Goal: Information Seeking & Learning: Learn about a topic

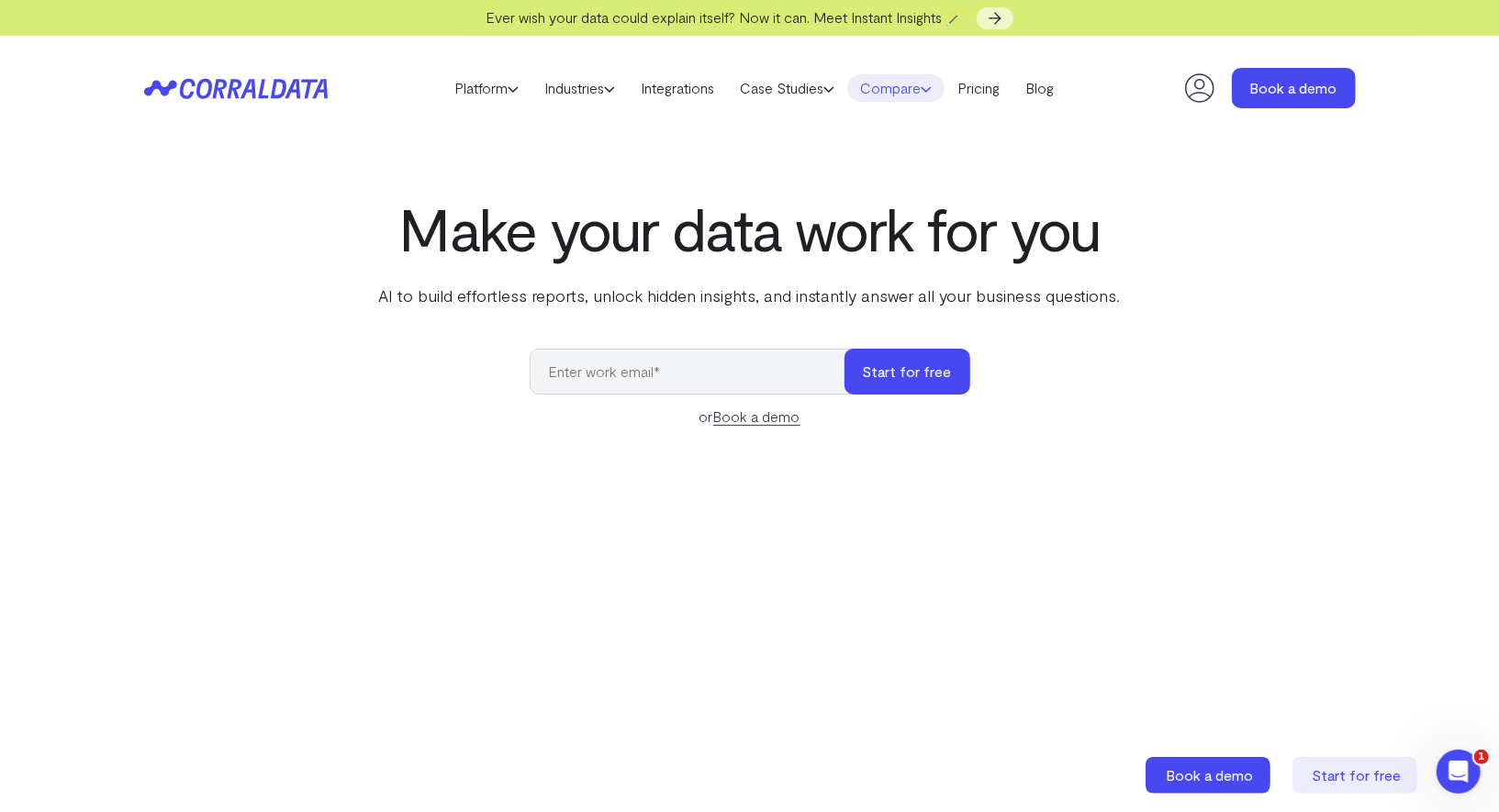
click at [883, 94] on link "Compare" at bounding box center [895, 88] width 97 height 28
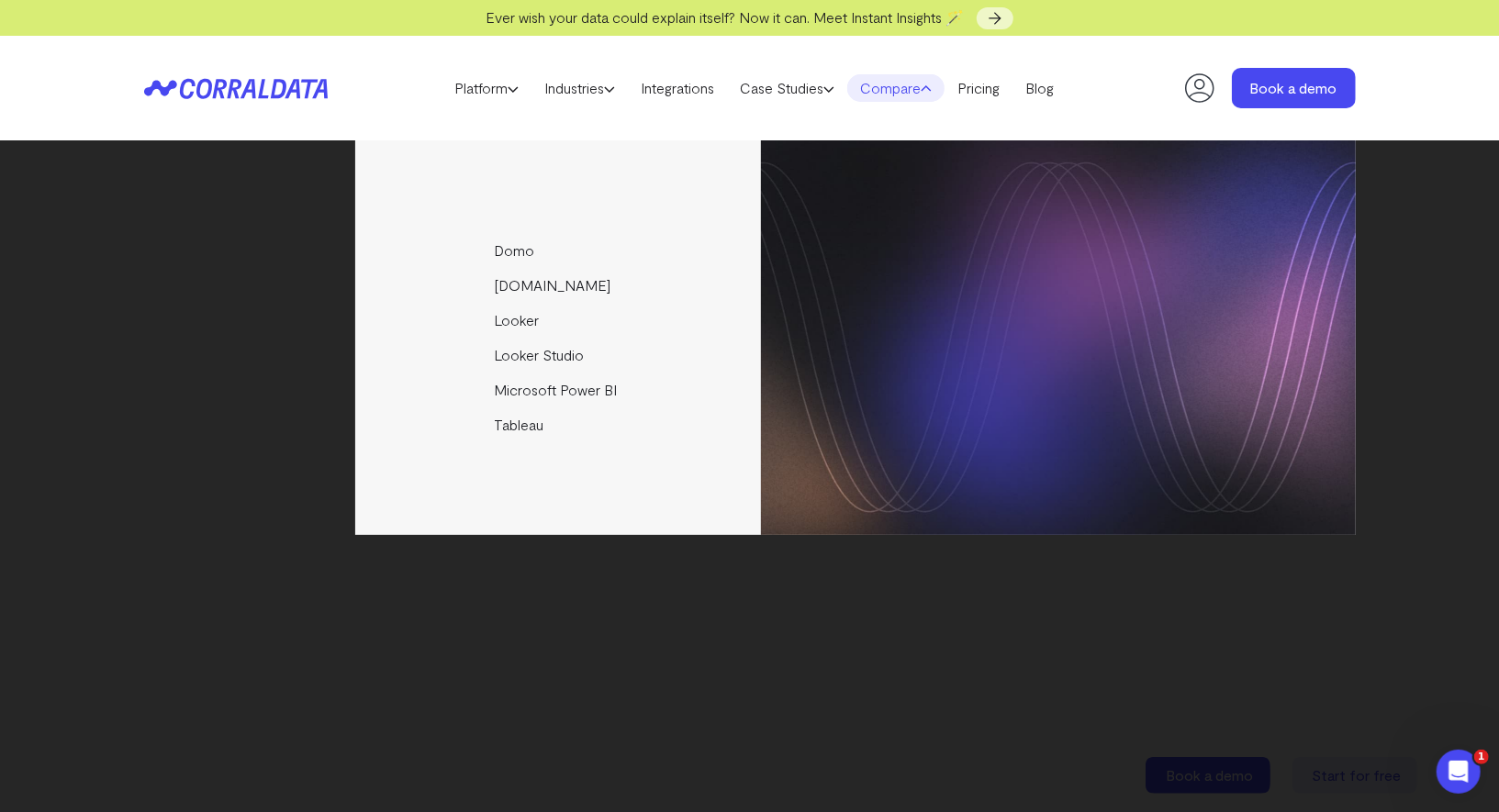
click at [341, 157] on div "Domo Funnel.io Looker Looker Studio Microsoft Power BI Tableau" at bounding box center [750, 338] width 1212 height 394
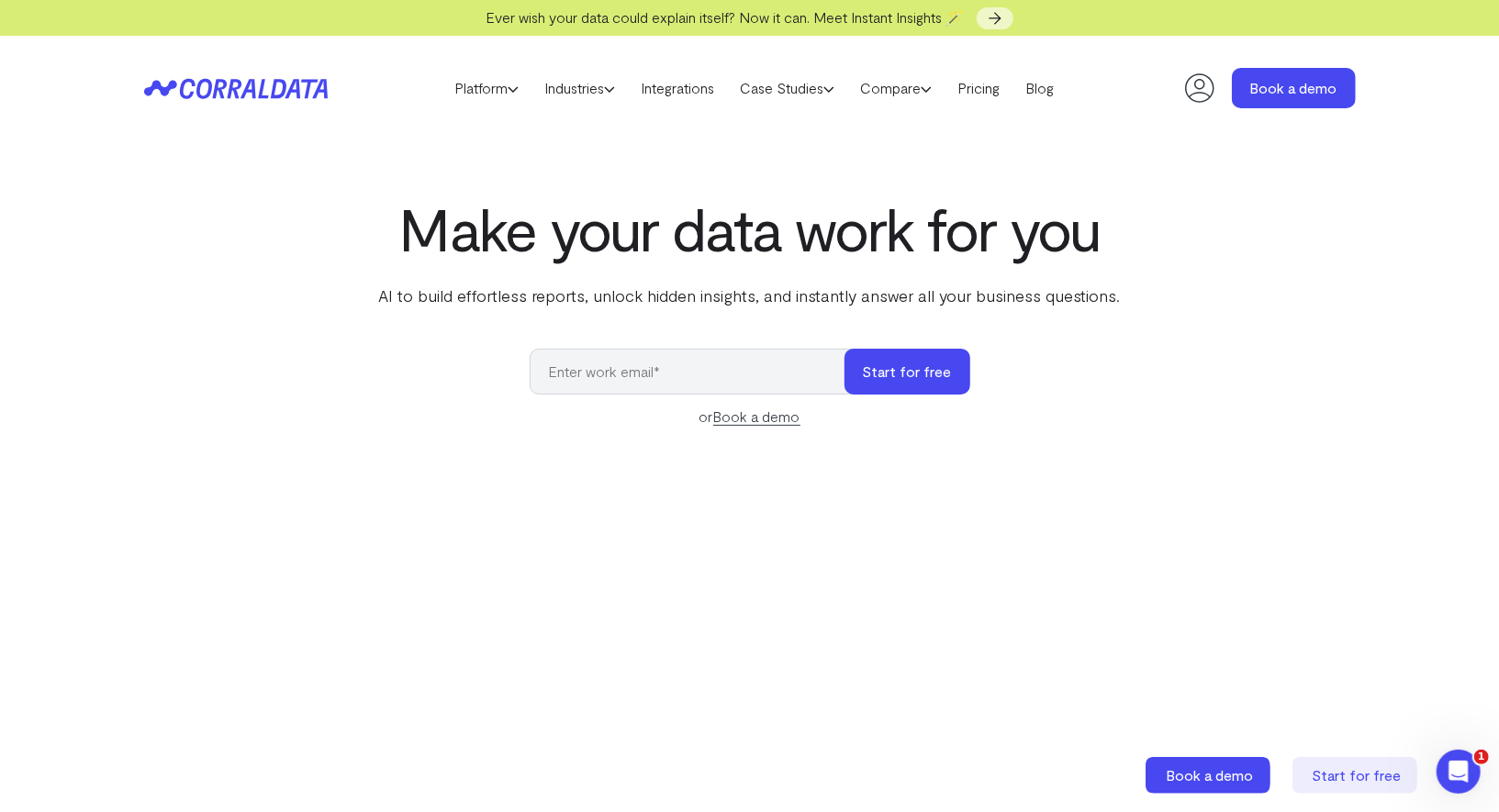
click at [1113, 208] on h1 "Make your data work for you" at bounding box center [750, 228] width 749 height 66
click at [907, 86] on link "Compare" at bounding box center [895, 88] width 97 height 28
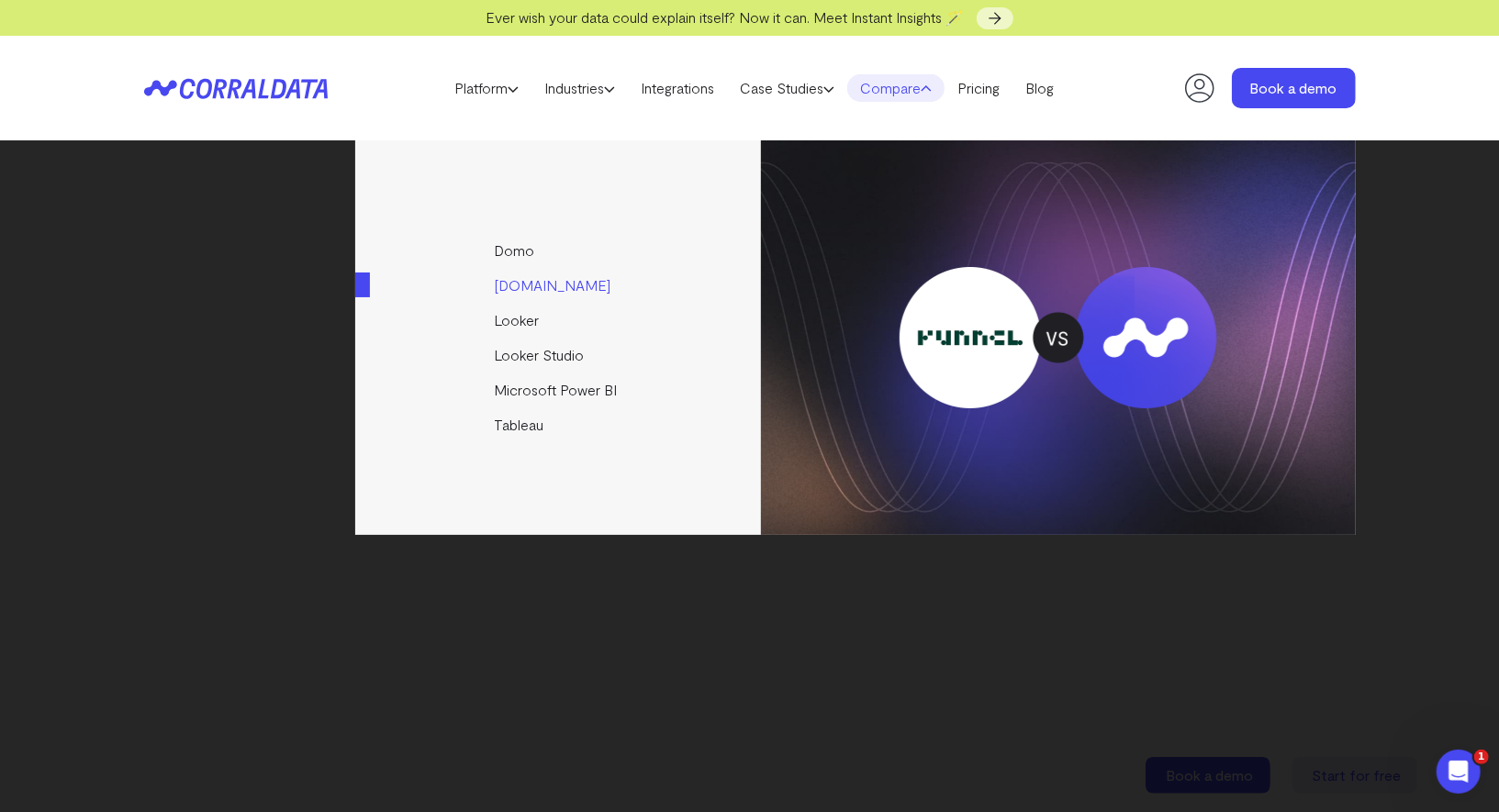
click at [517, 299] on link "[DOMAIN_NAME]" at bounding box center [559, 286] width 408 height 35
click at [516, 288] on link "[DOMAIN_NAME]" at bounding box center [559, 286] width 408 height 35
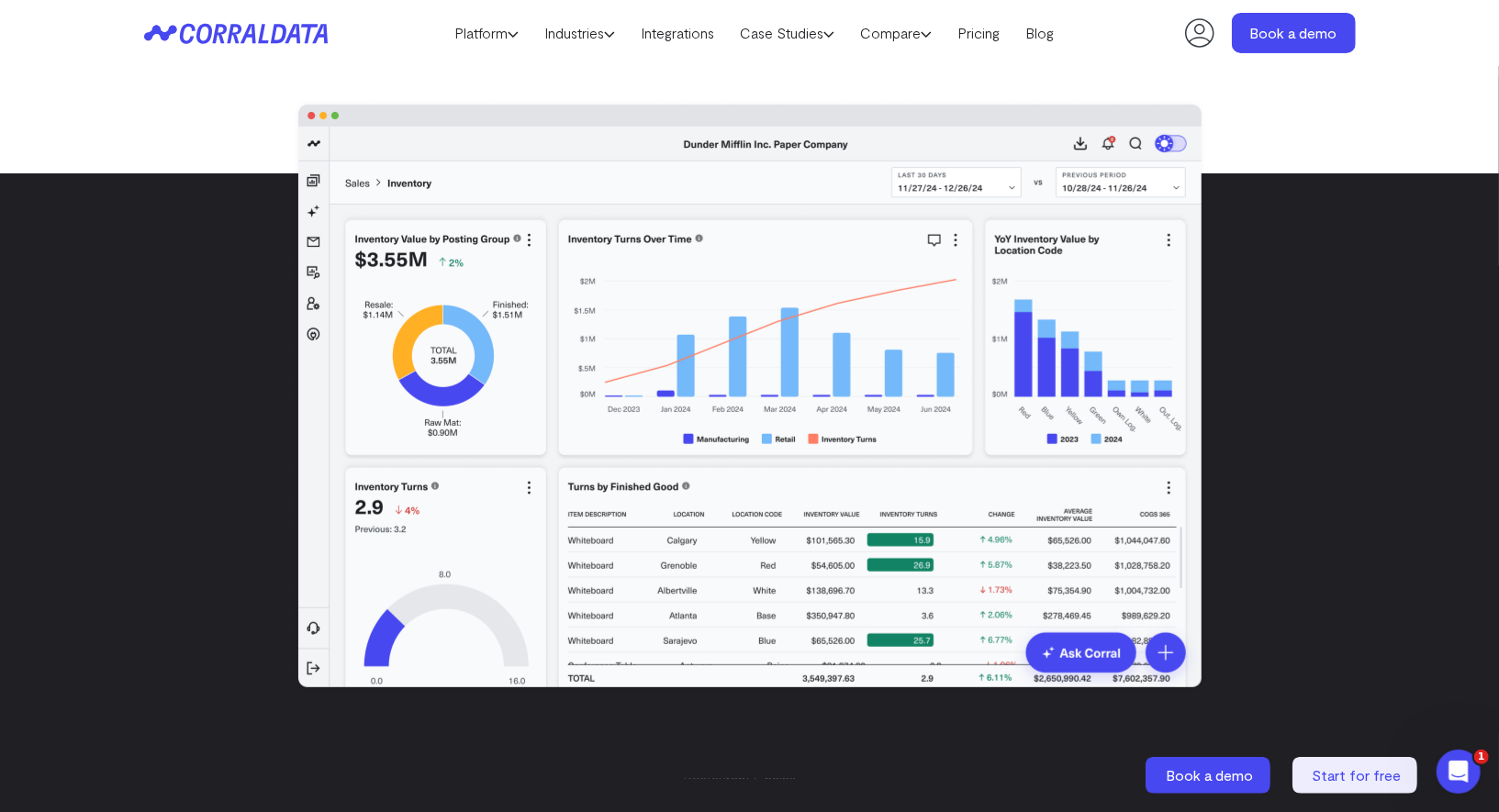
scroll to position [186, 0]
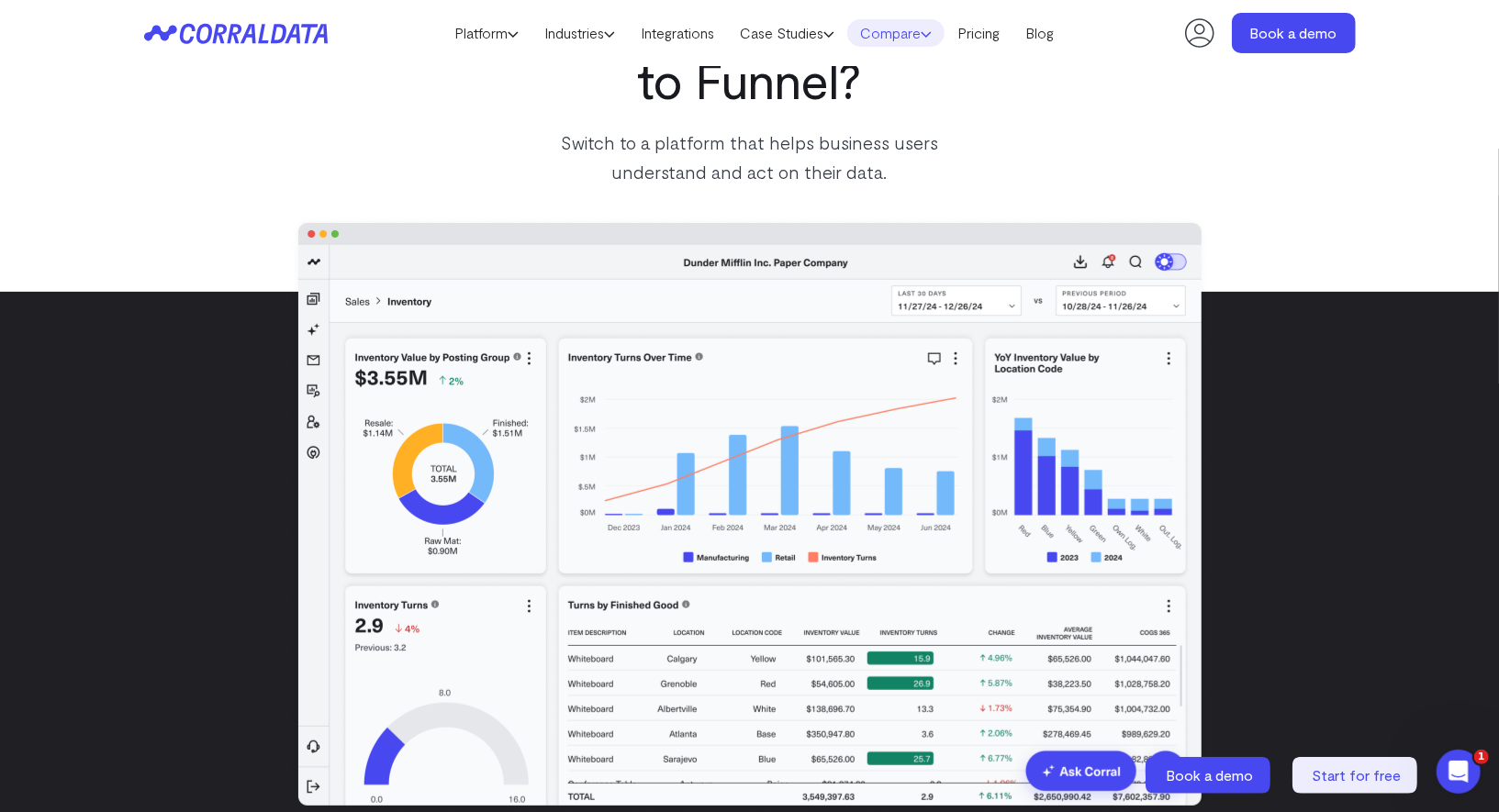
click at [896, 31] on link "Compare" at bounding box center [895, 33] width 97 height 28
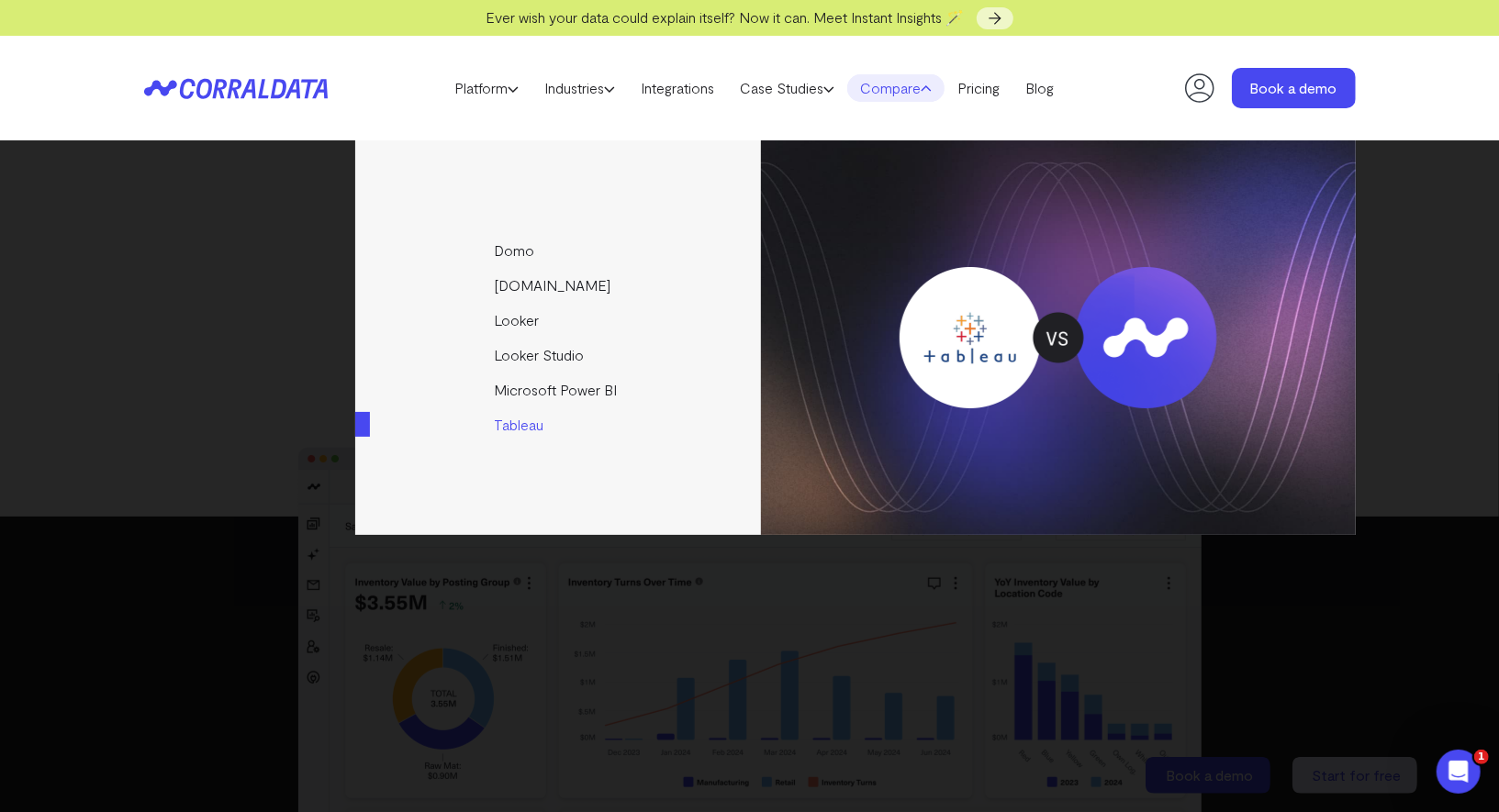
click at [543, 422] on link "Tableau" at bounding box center [559, 425] width 408 height 35
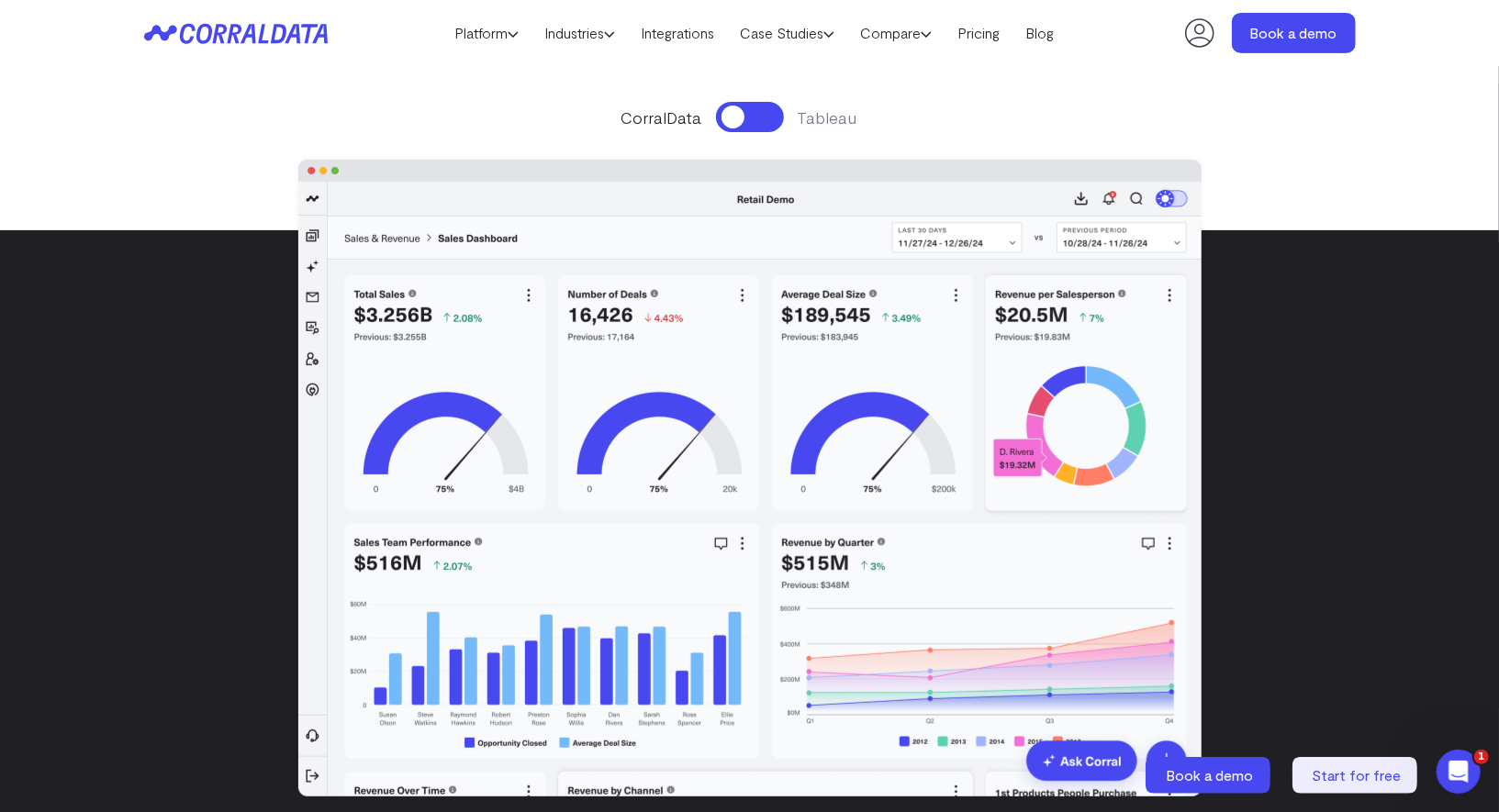
scroll to position [328, 0]
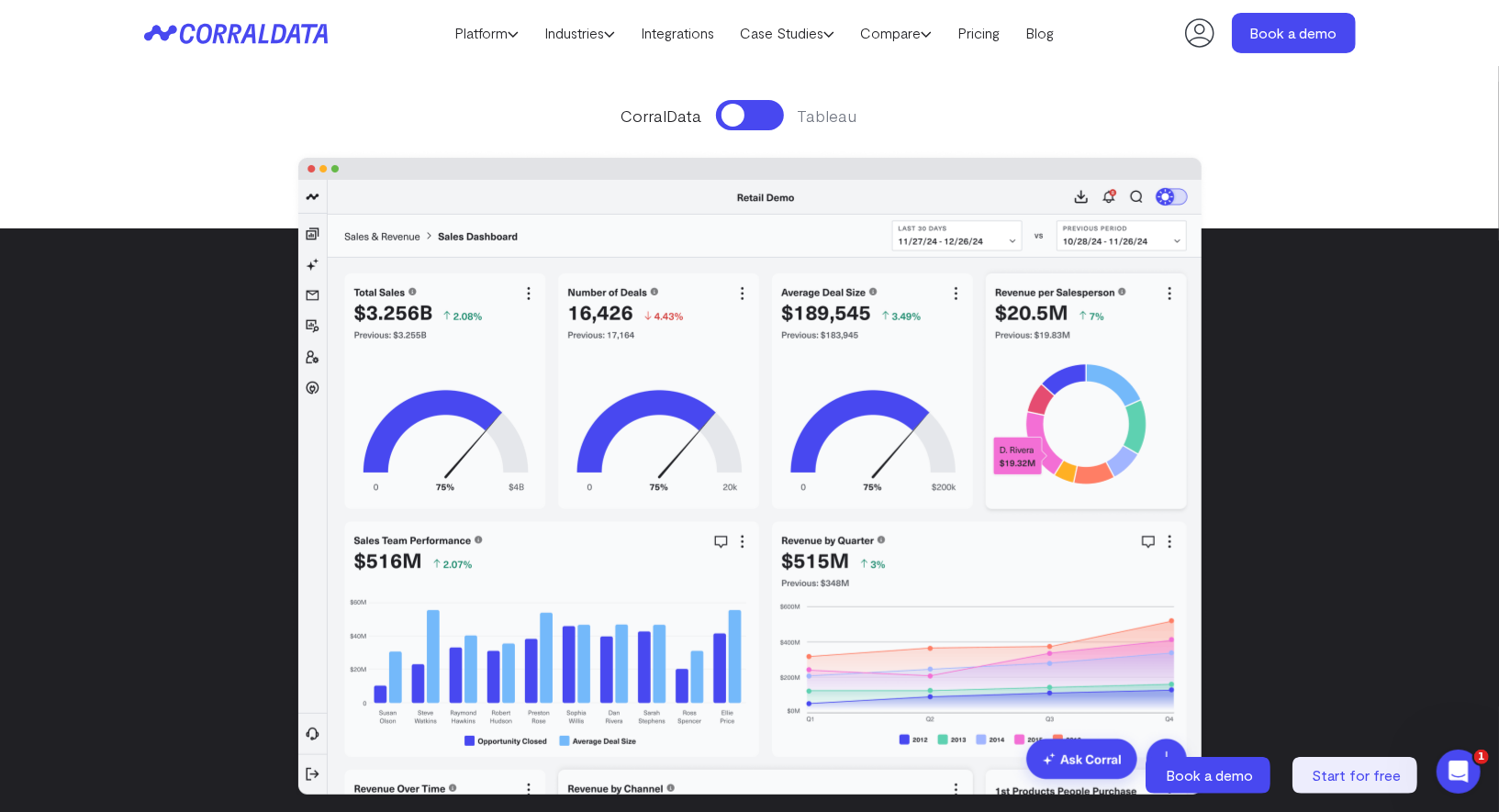
click at [731, 118] on button at bounding box center [749, 115] width 68 height 31
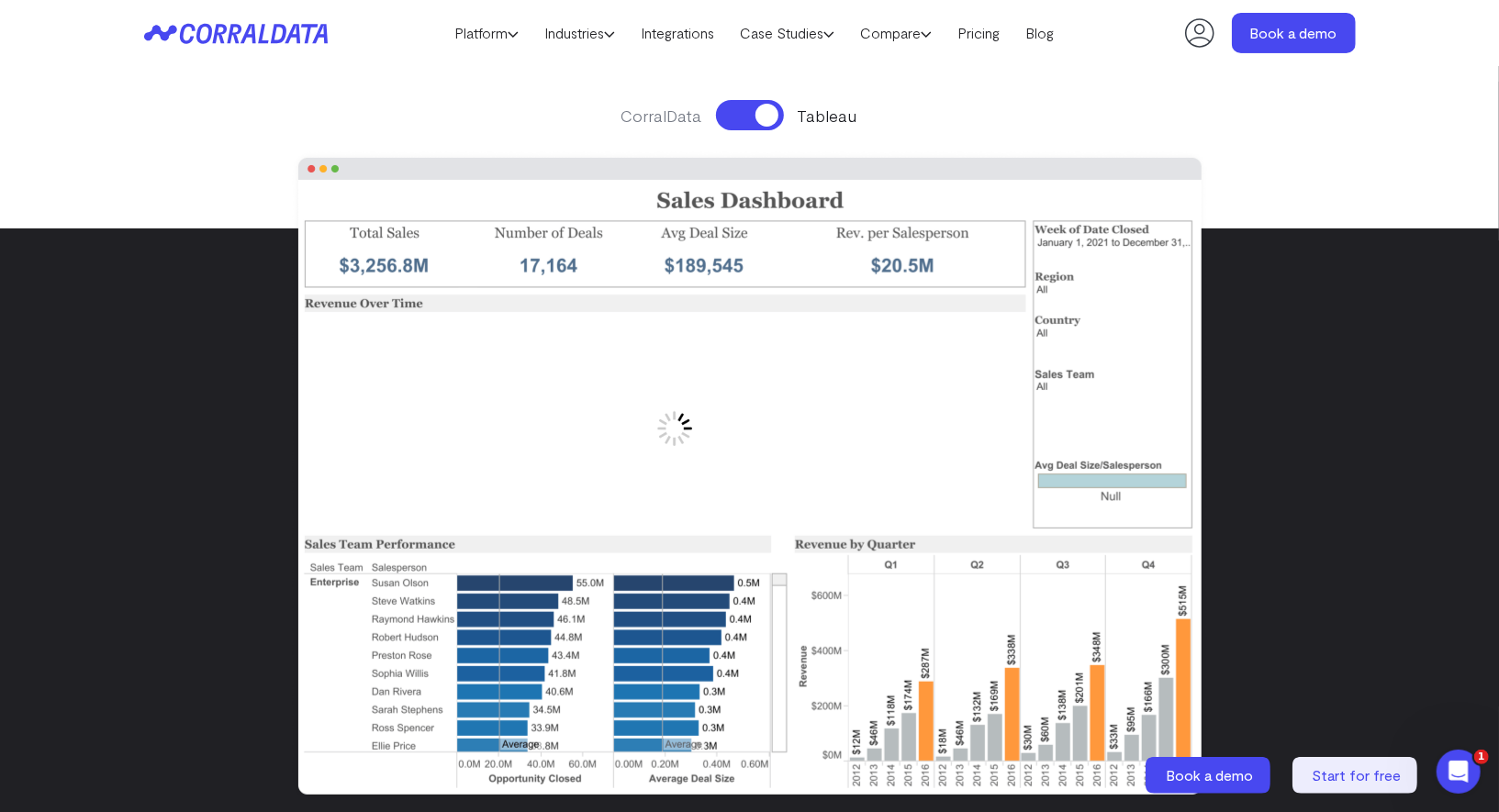
click at [731, 118] on button at bounding box center [749, 115] width 68 height 31
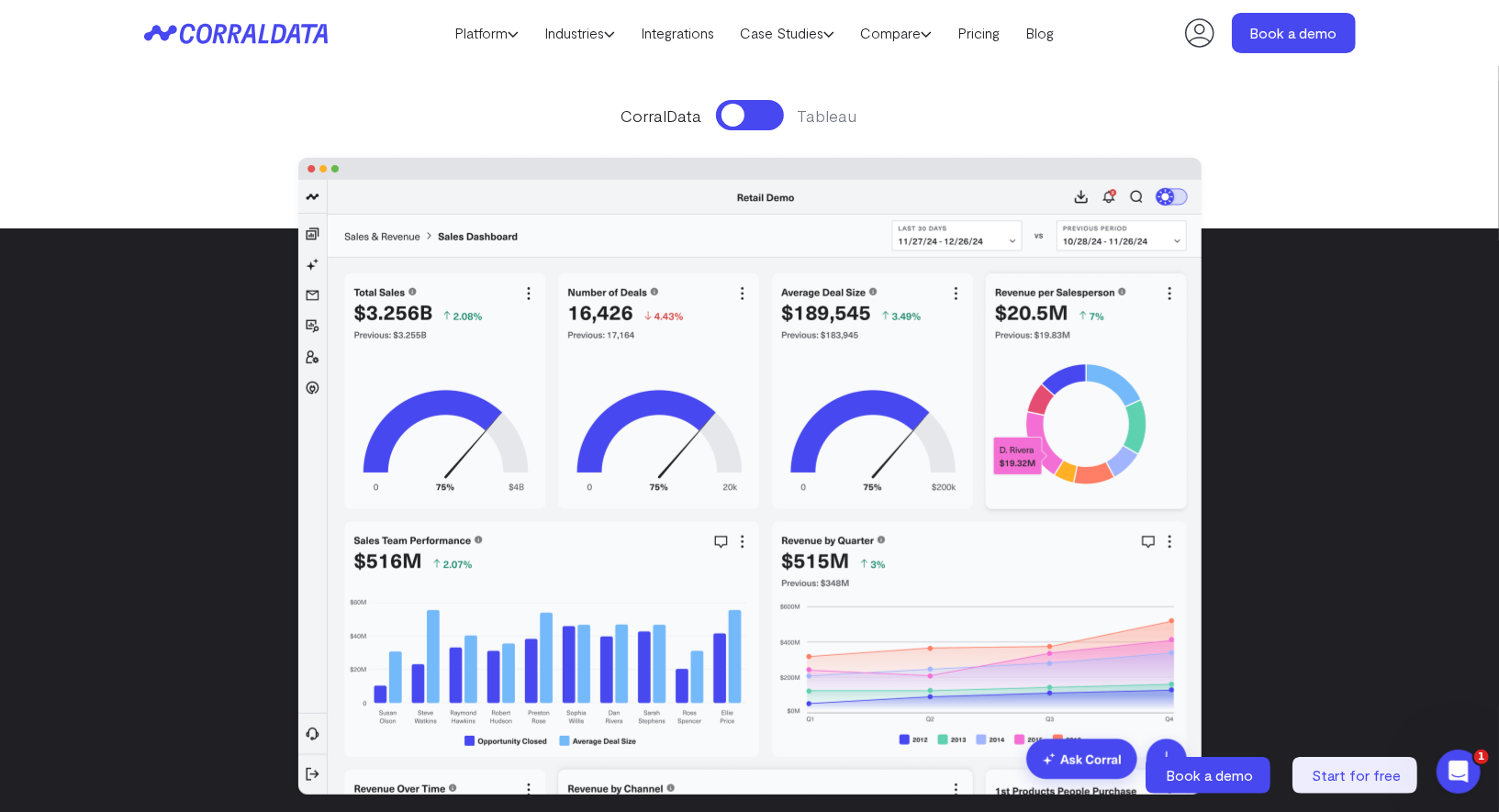
click at [731, 118] on button at bounding box center [749, 115] width 68 height 31
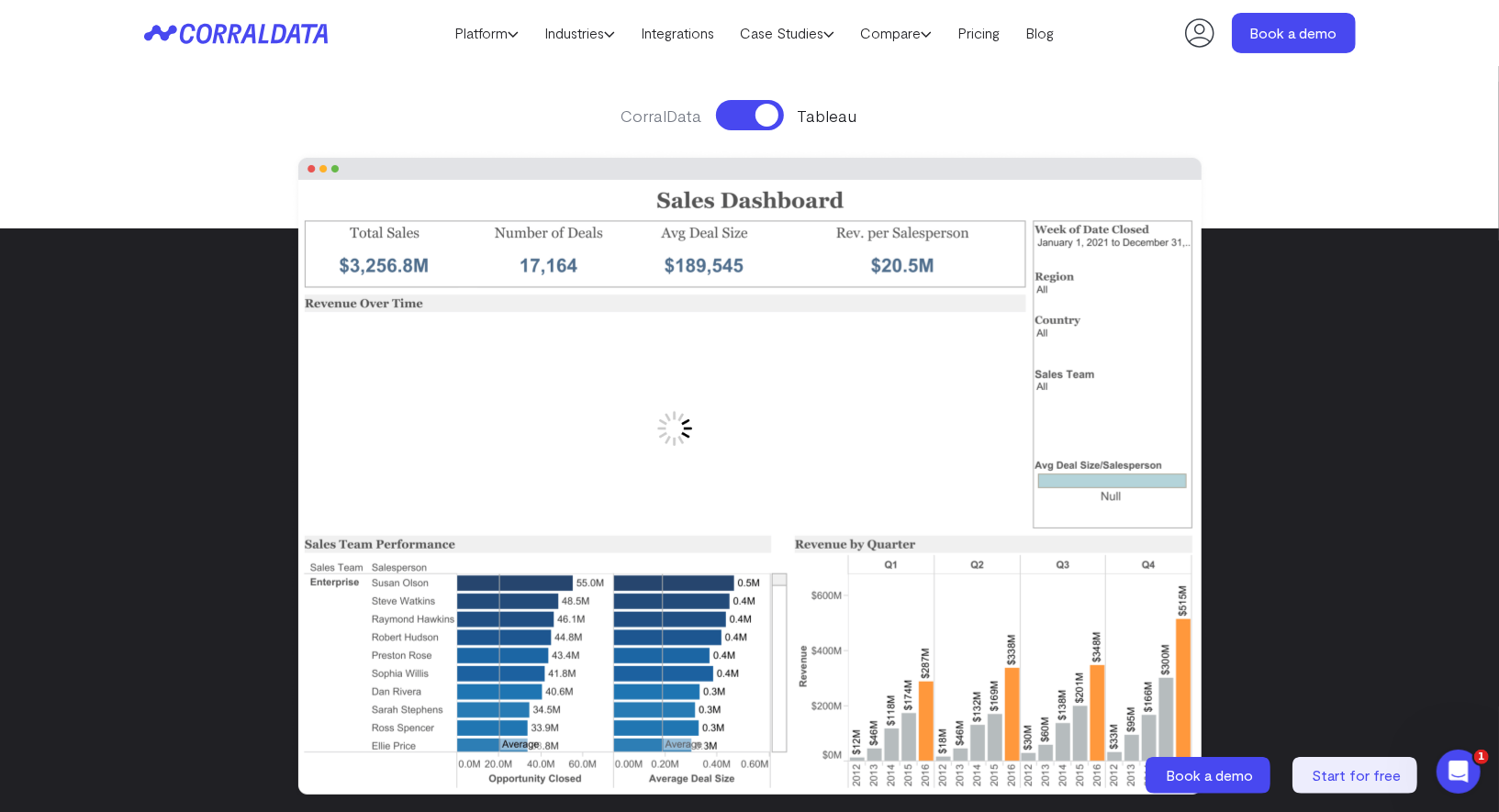
click at [731, 118] on button at bounding box center [749, 115] width 68 height 31
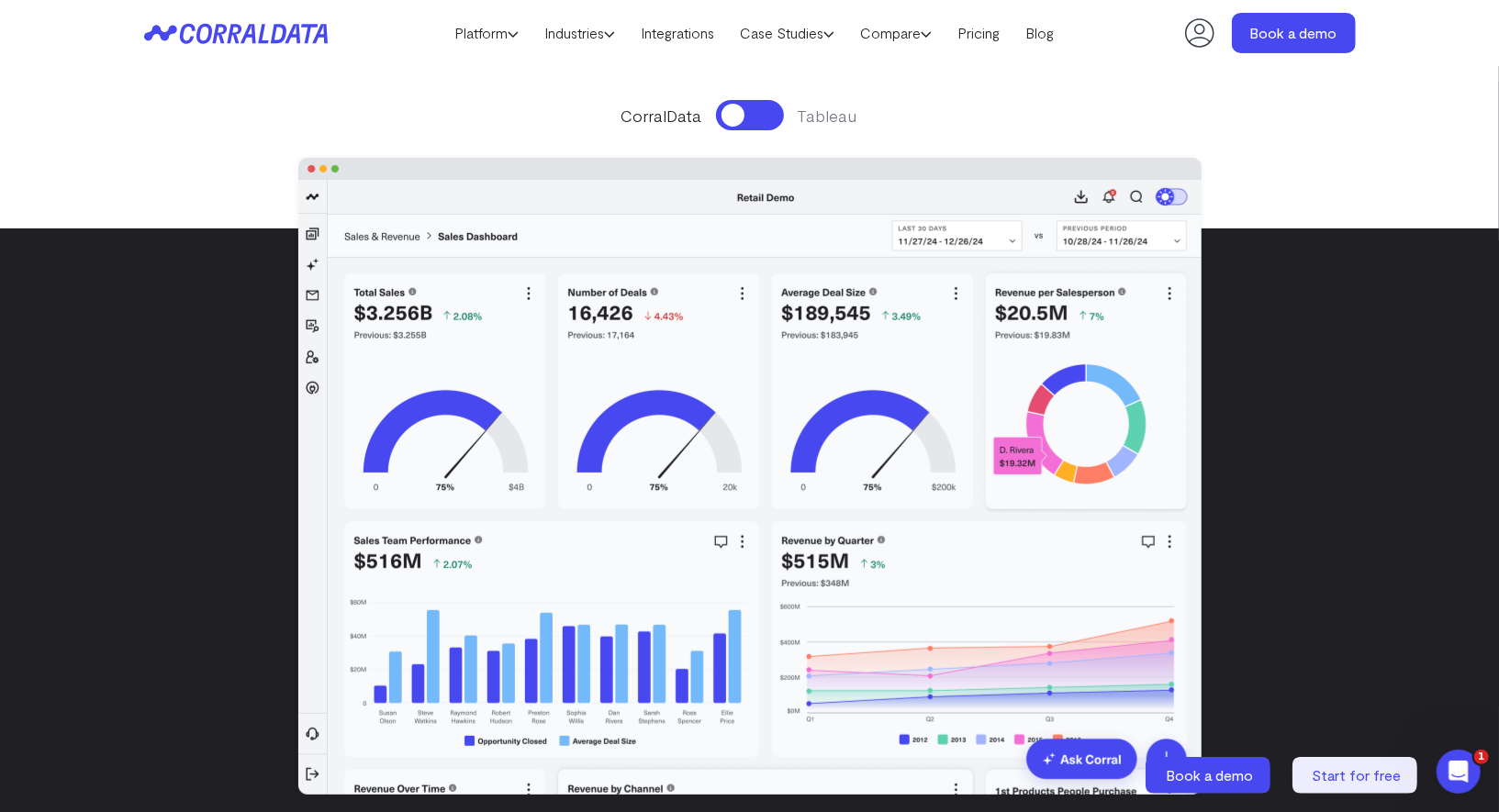
click at [731, 118] on button at bounding box center [749, 115] width 68 height 31
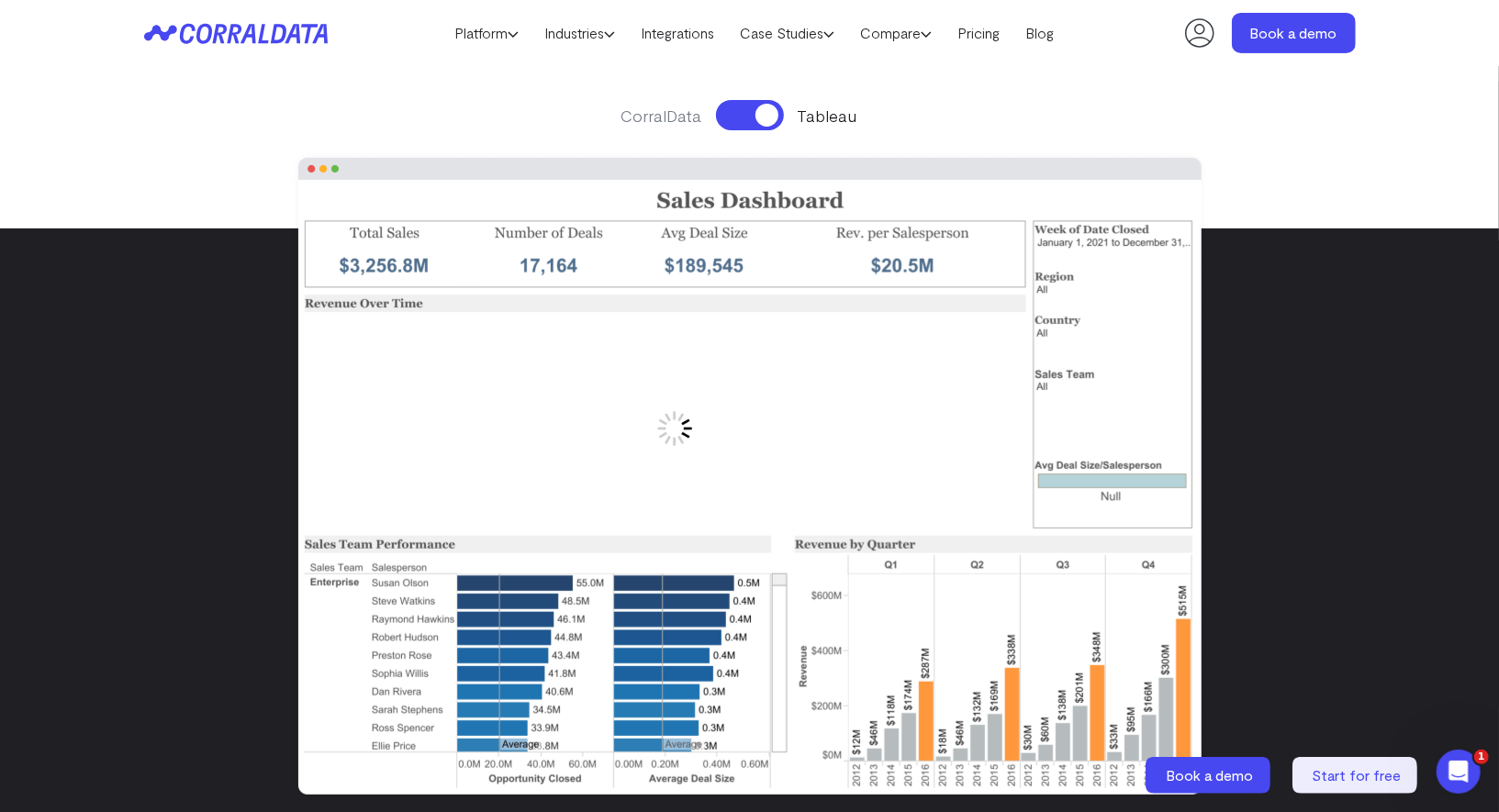
click at [731, 118] on button at bounding box center [749, 115] width 68 height 31
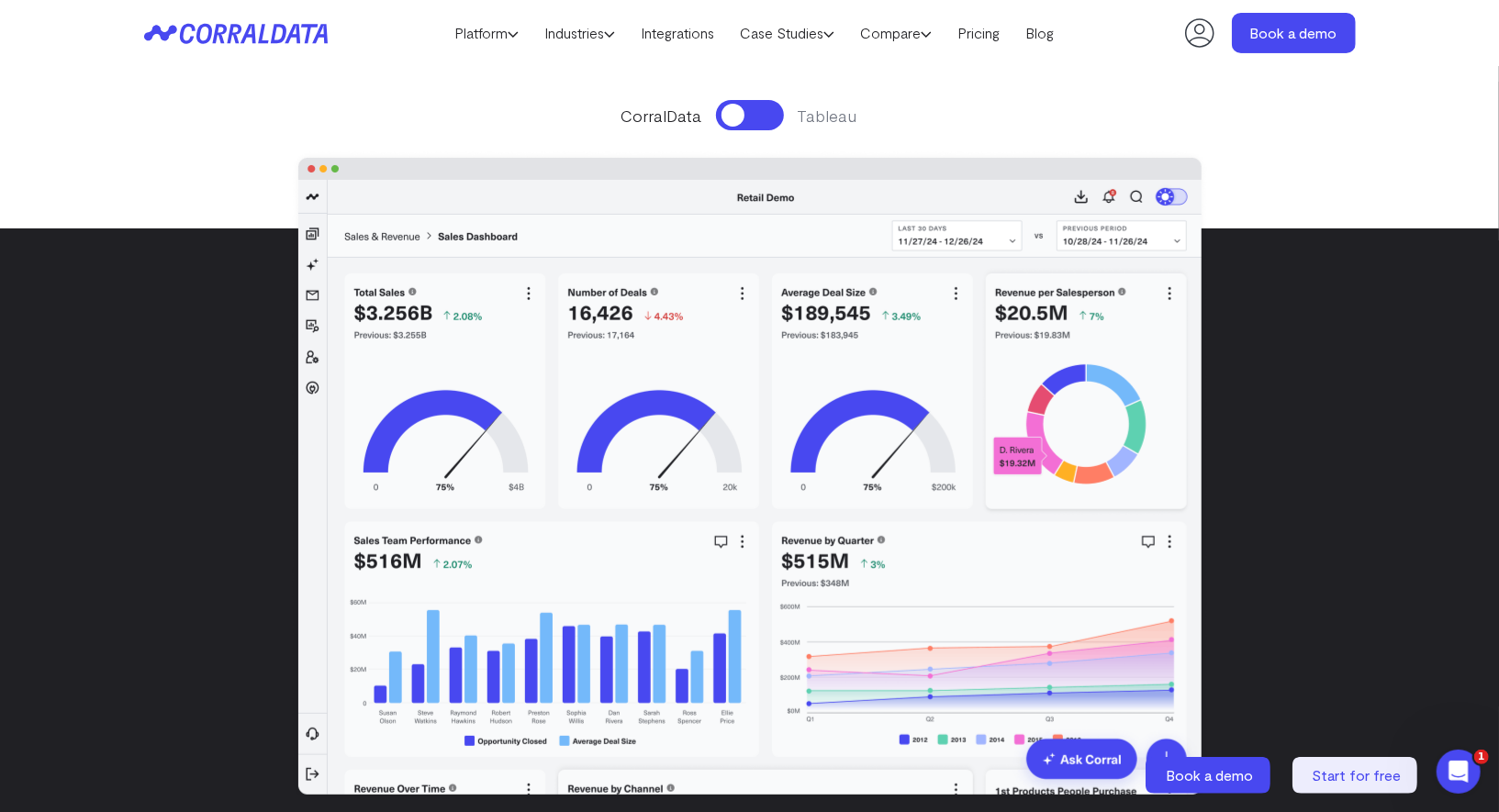
click at [731, 118] on button at bounding box center [749, 115] width 68 height 31
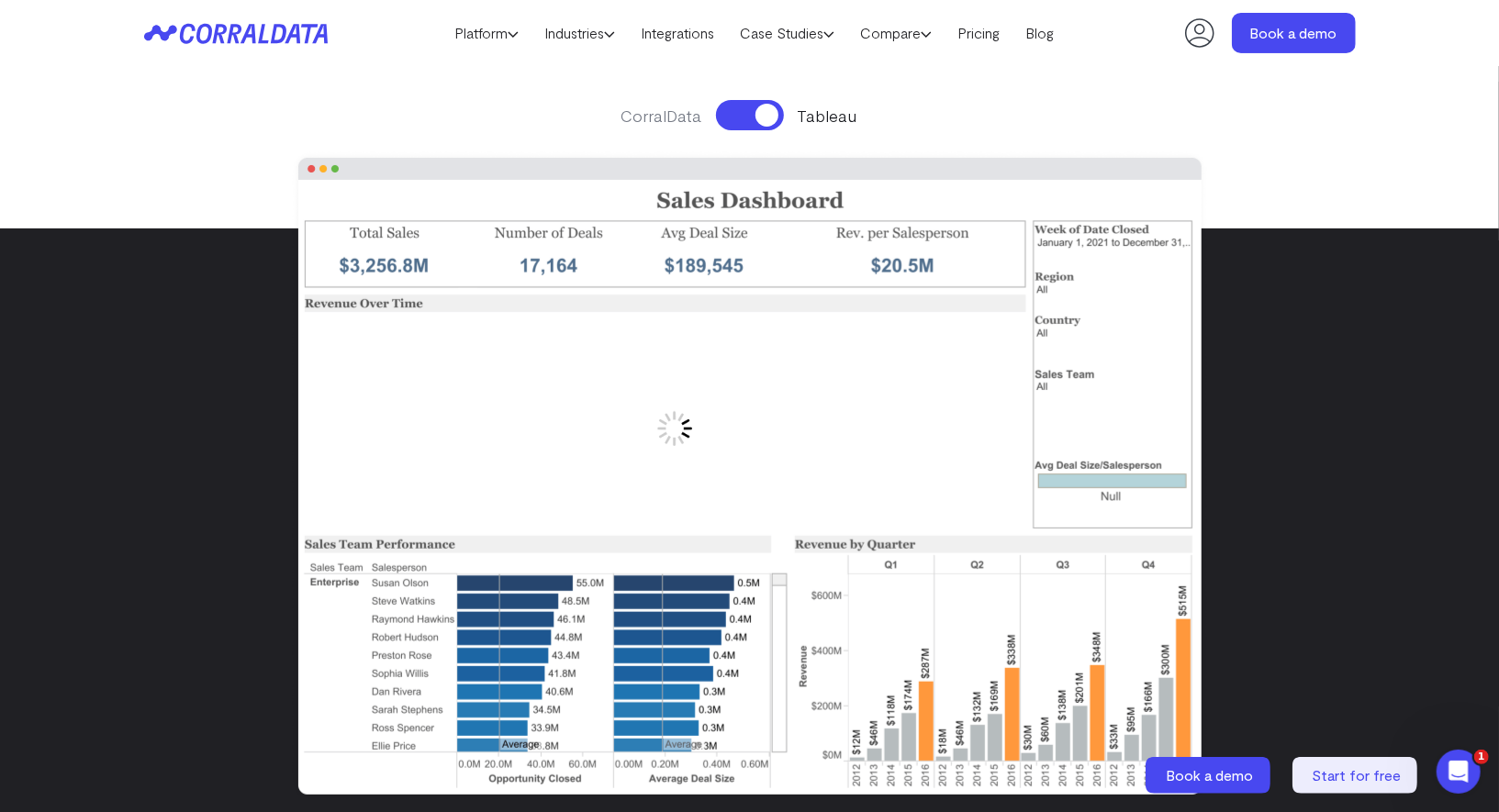
click at [731, 118] on button at bounding box center [749, 115] width 68 height 31
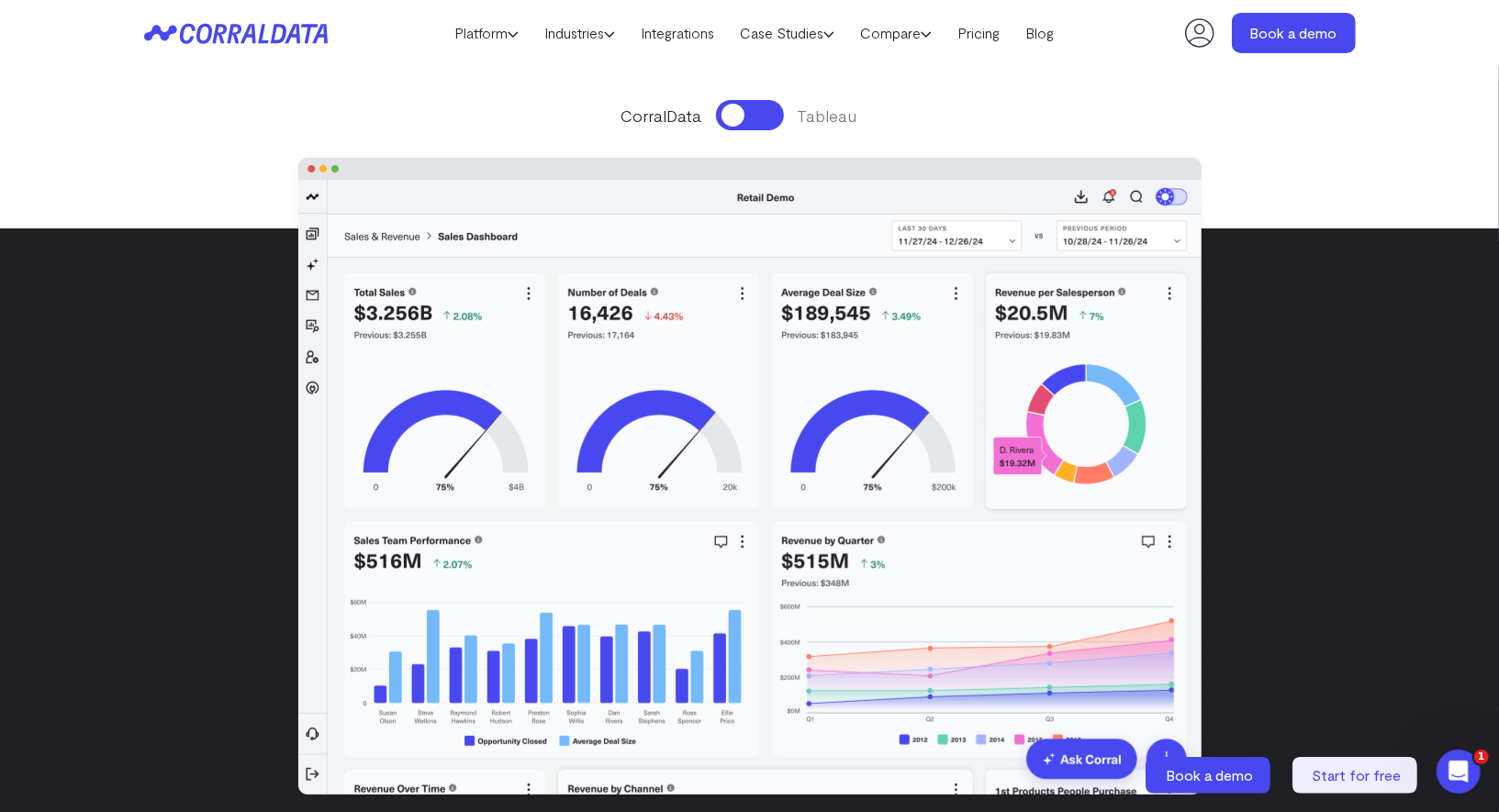
click at [731, 118] on button at bounding box center [749, 115] width 68 height 31
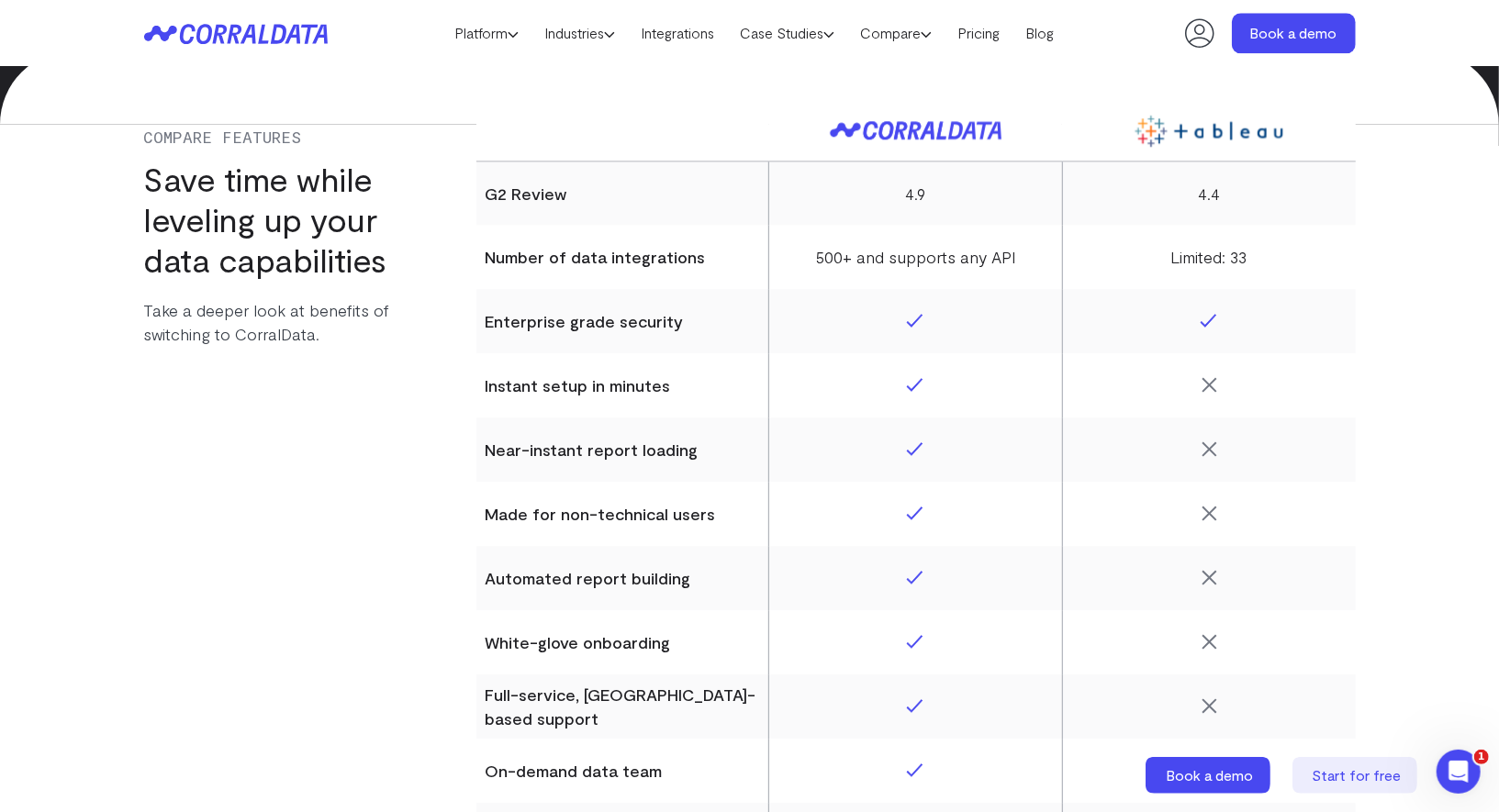
scroll to position [7552, 0]
click at [519, 211] on th "G2 Review" at bounding box center [623, 192] width 293 height 64
click at [519, 257] on th "Number of data integrations" at bounding box center [623, 256] width 293 height 64
click at [518, 329] on th "Enterprise grade security" at bounding box center [623, 319] width 293 height 64
click at [518, 381] on th "Instant setup in minutes" at bounding box center [623, 384] width 293 height 64
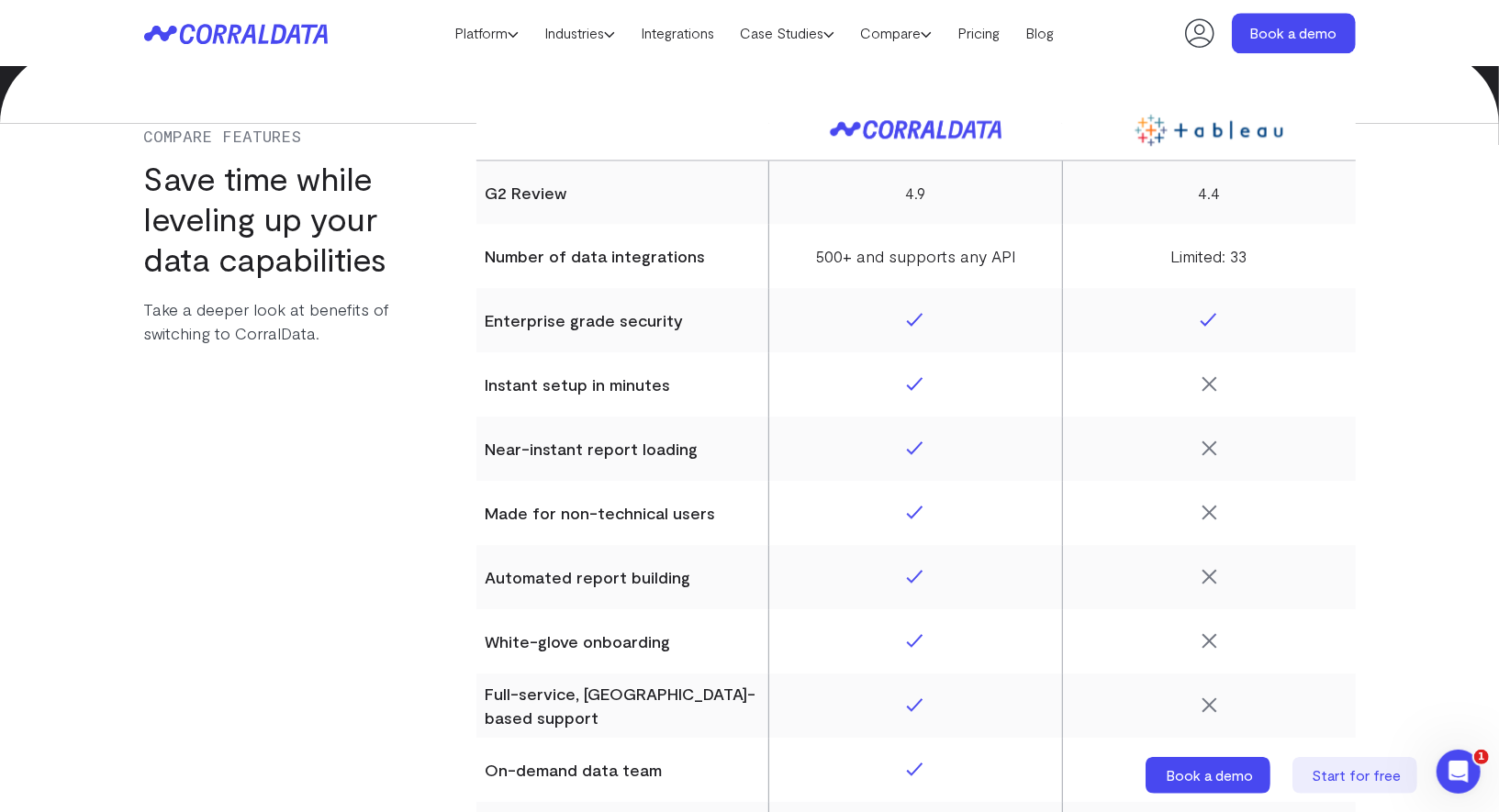
click at [518, 443] on th "Near-instant report loading" at bounding box center [623, 448] width 293 height 64
click at [518, 520] on th "Made for non-technical users" at bounding box center [623, 513] width 293 height 64
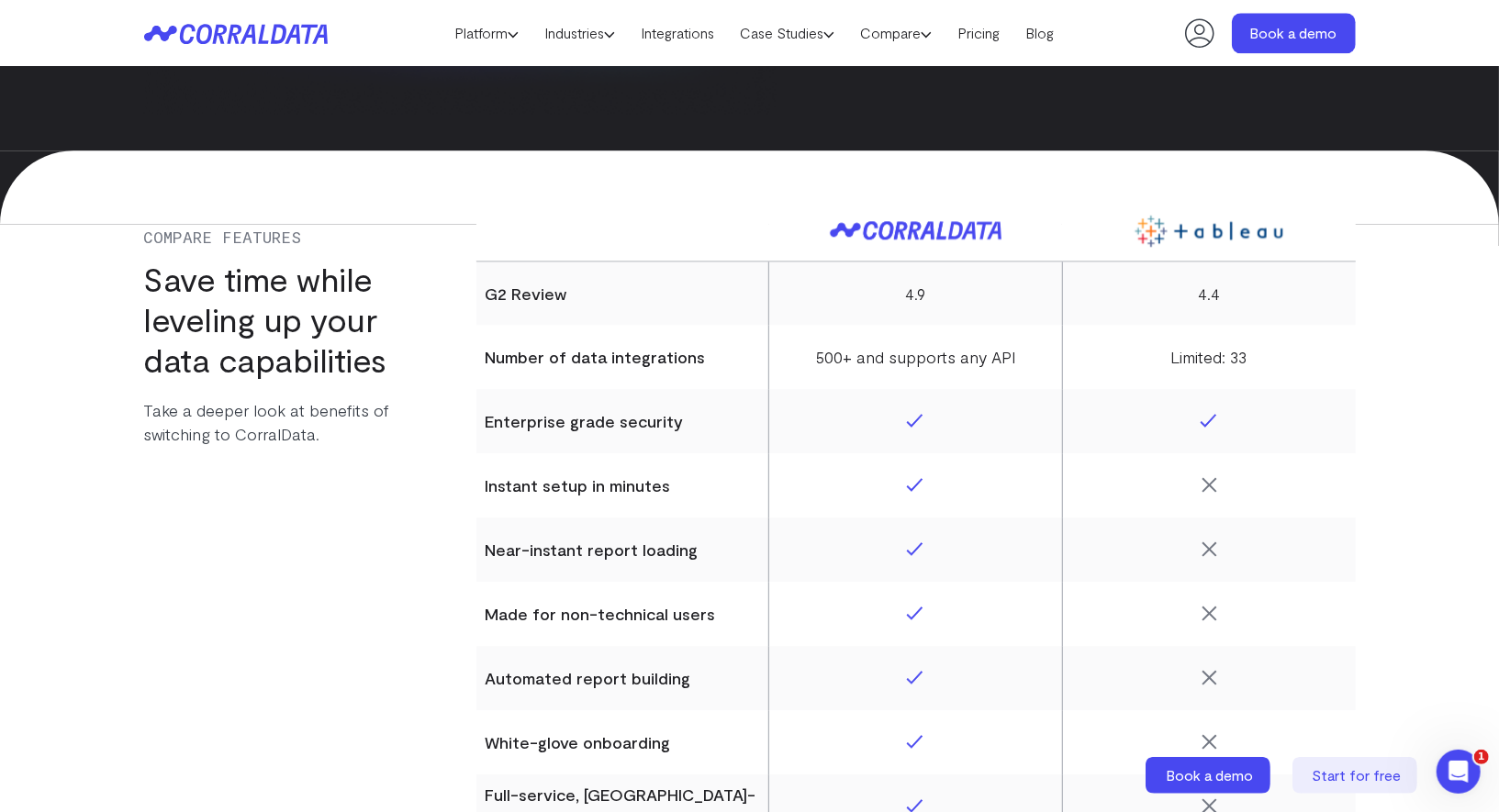
scroll to position [7330, 0]
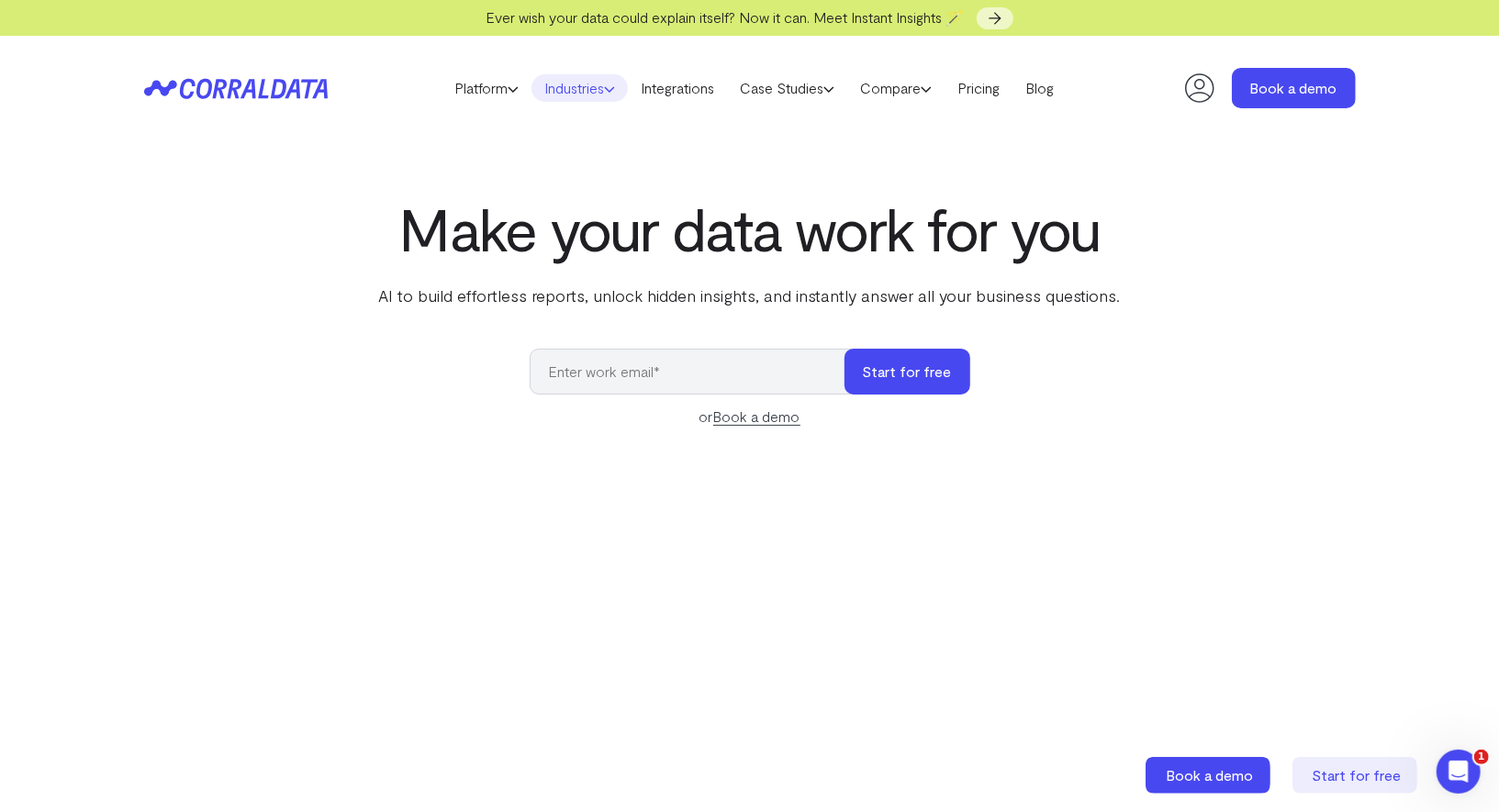
click at [601, 90] on link "Industries" at bounding box center [580, 88] width 96 height 28
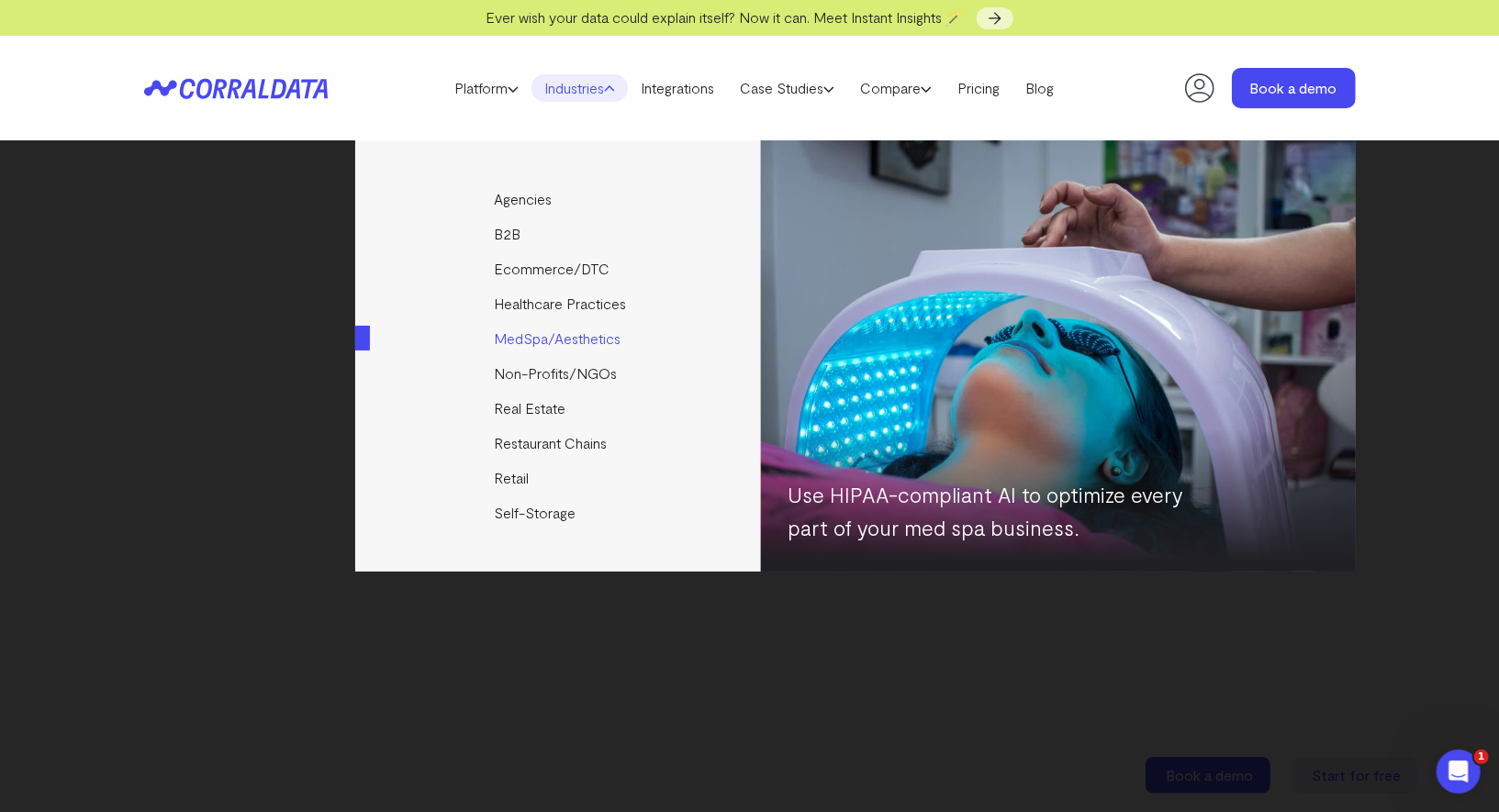
click at [539, 336] on link "MedSpa/Aesthetics" at bounding box center [559, 339] width 408 height 35
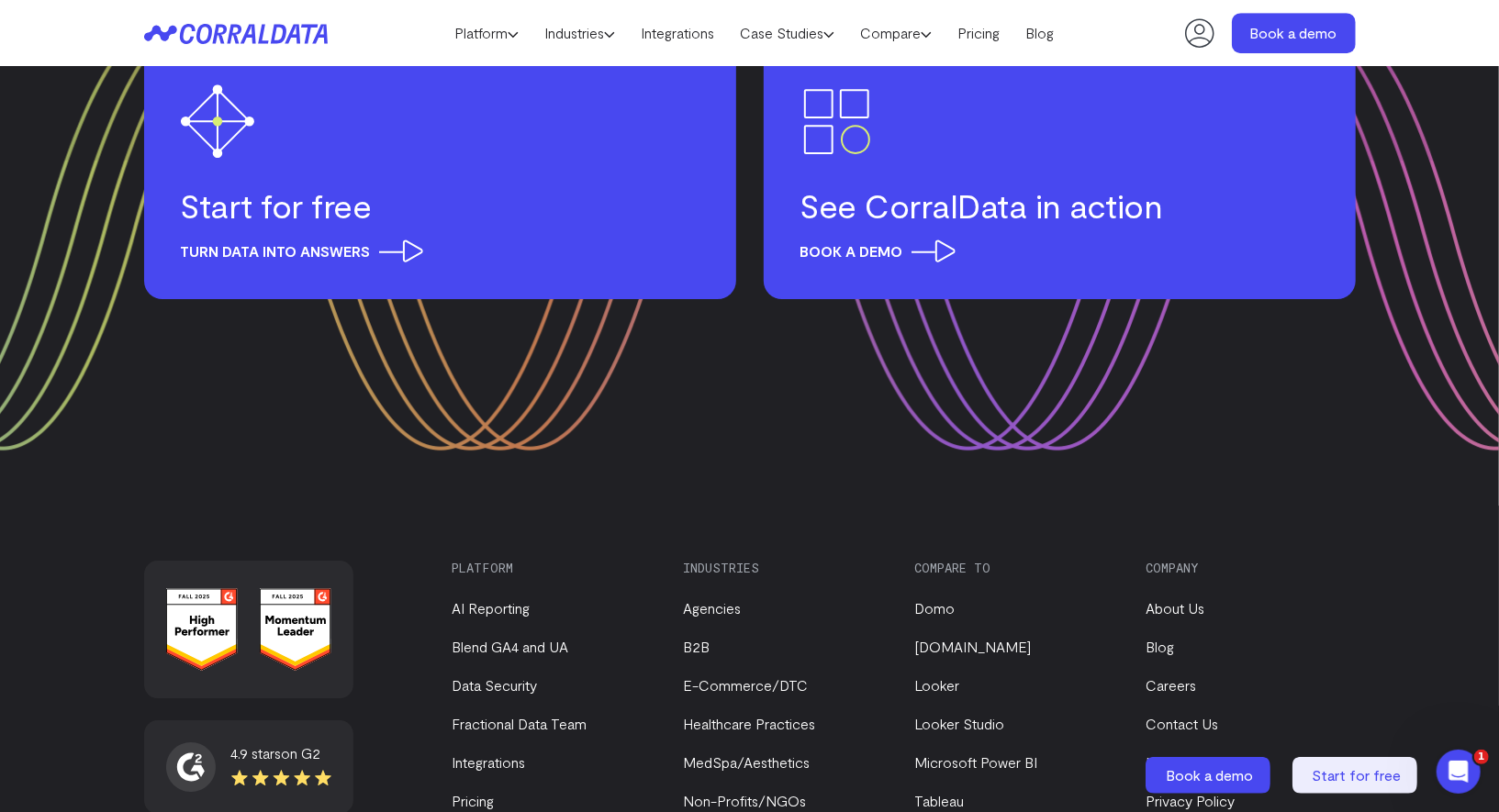
scroll to position [7330, 0]
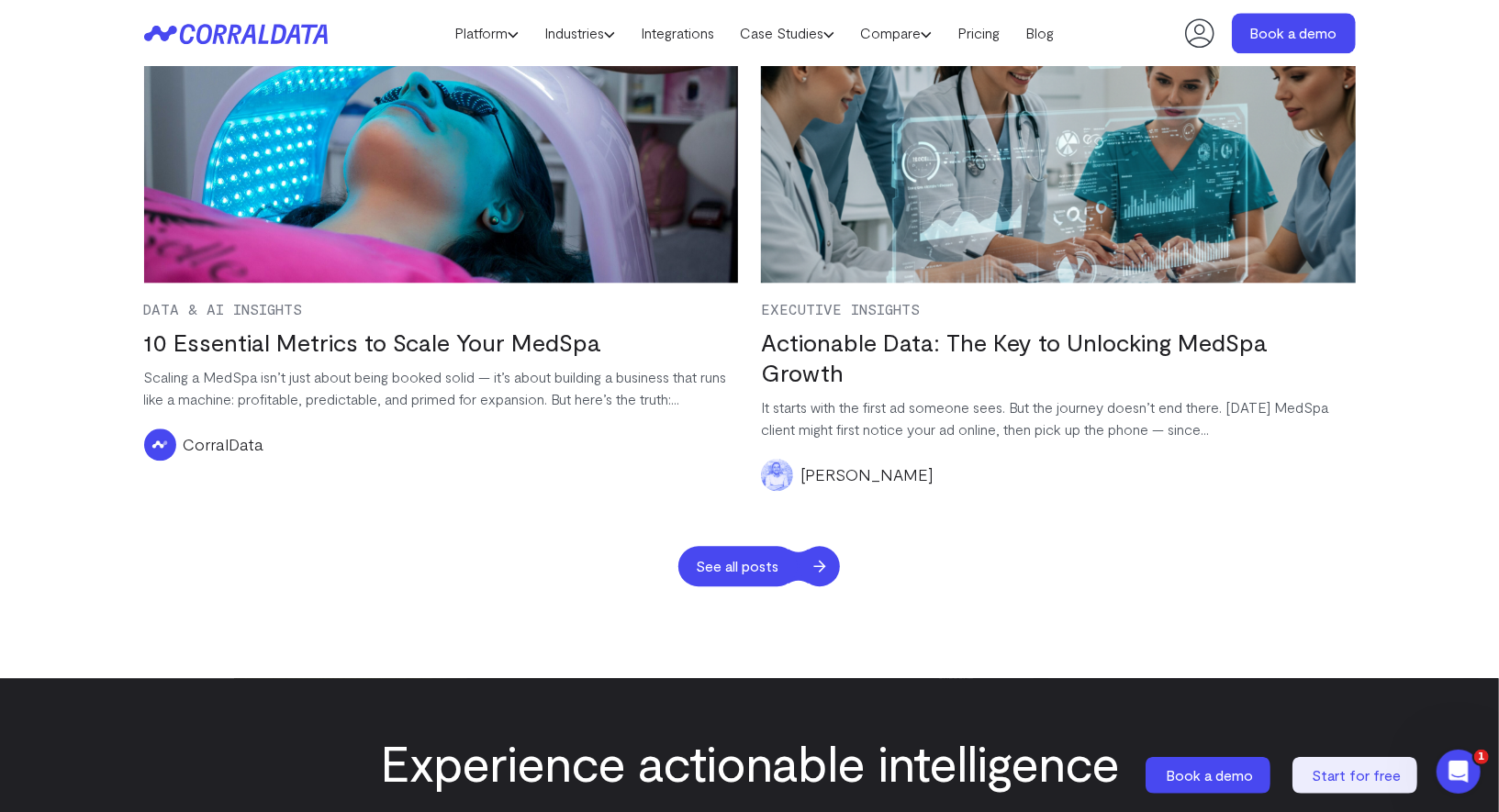
click at [750, 555] on span "See all posts" at bounding box center [738, 567] width 119 height 41
click at [810, 343] on link "Actionable Data: The Key to Unlocking MedSpa Growth" at bounding box center [1014, 356] width 506 height 58
click at [329, 328] on link "10 Essential Metrics to Scale Your MedSpa" at bounding box center [373, 342] width 457 height 29
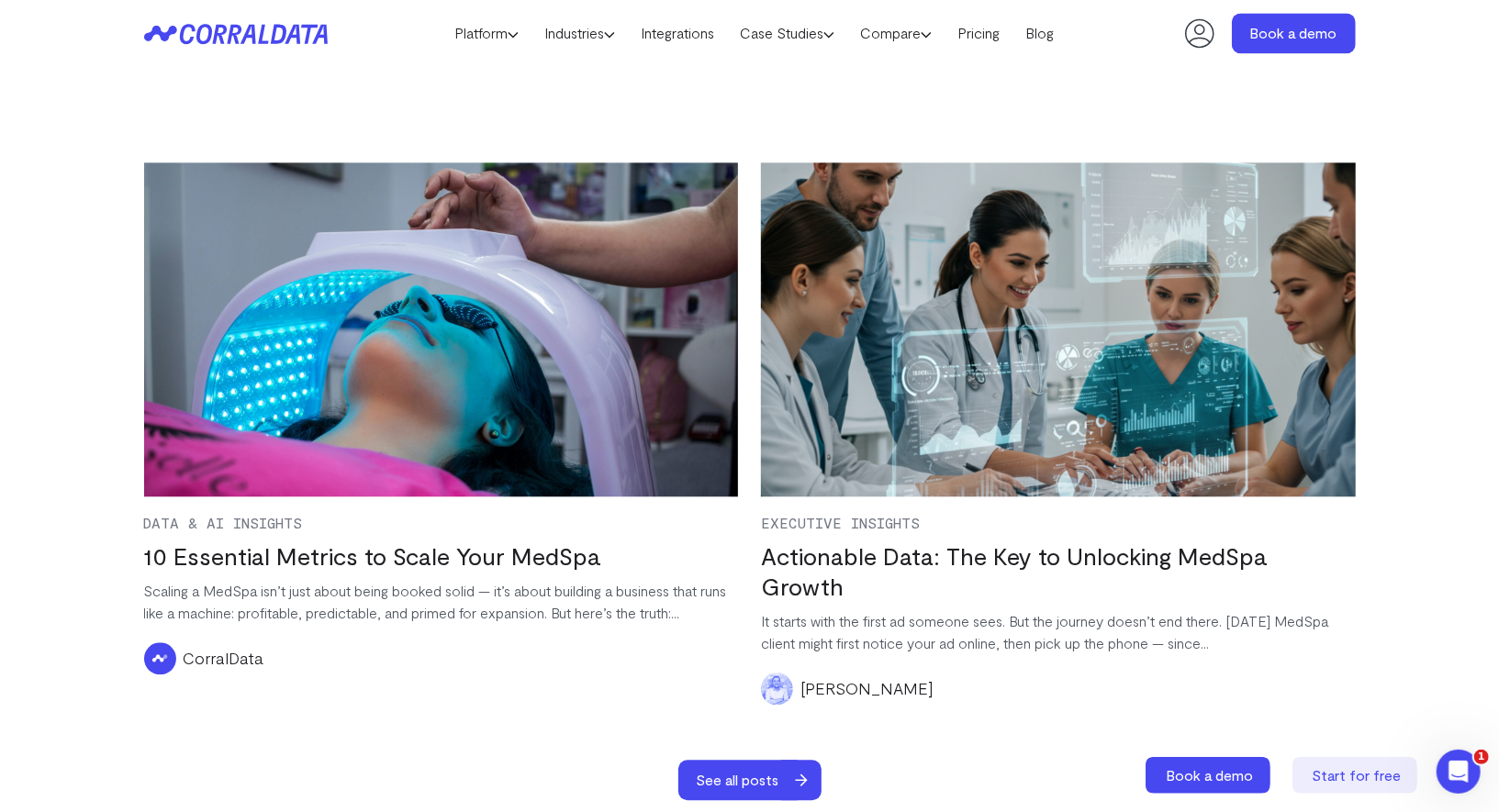
scroll to position [7119, 0]
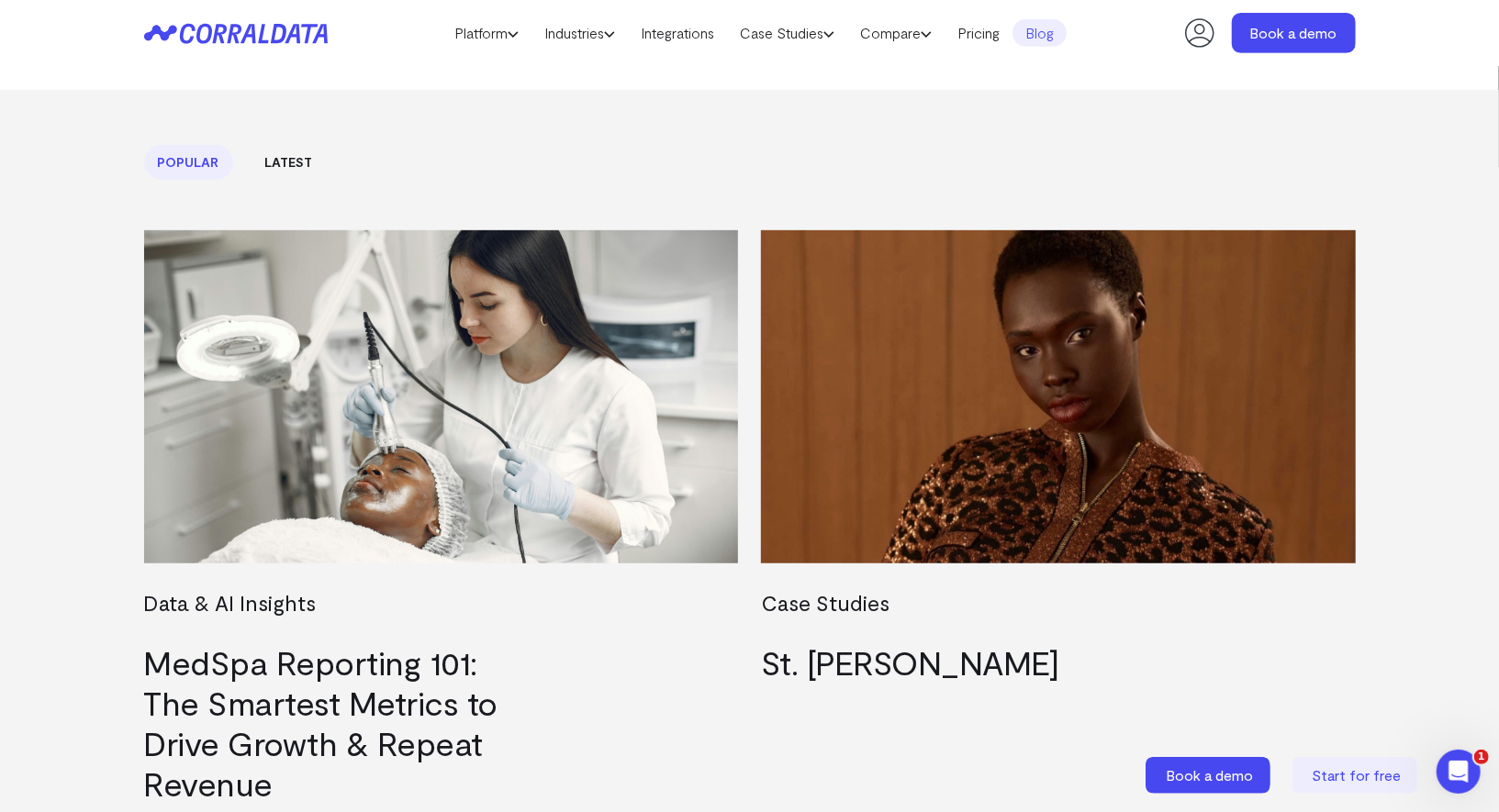
scroll to position [531, 0]
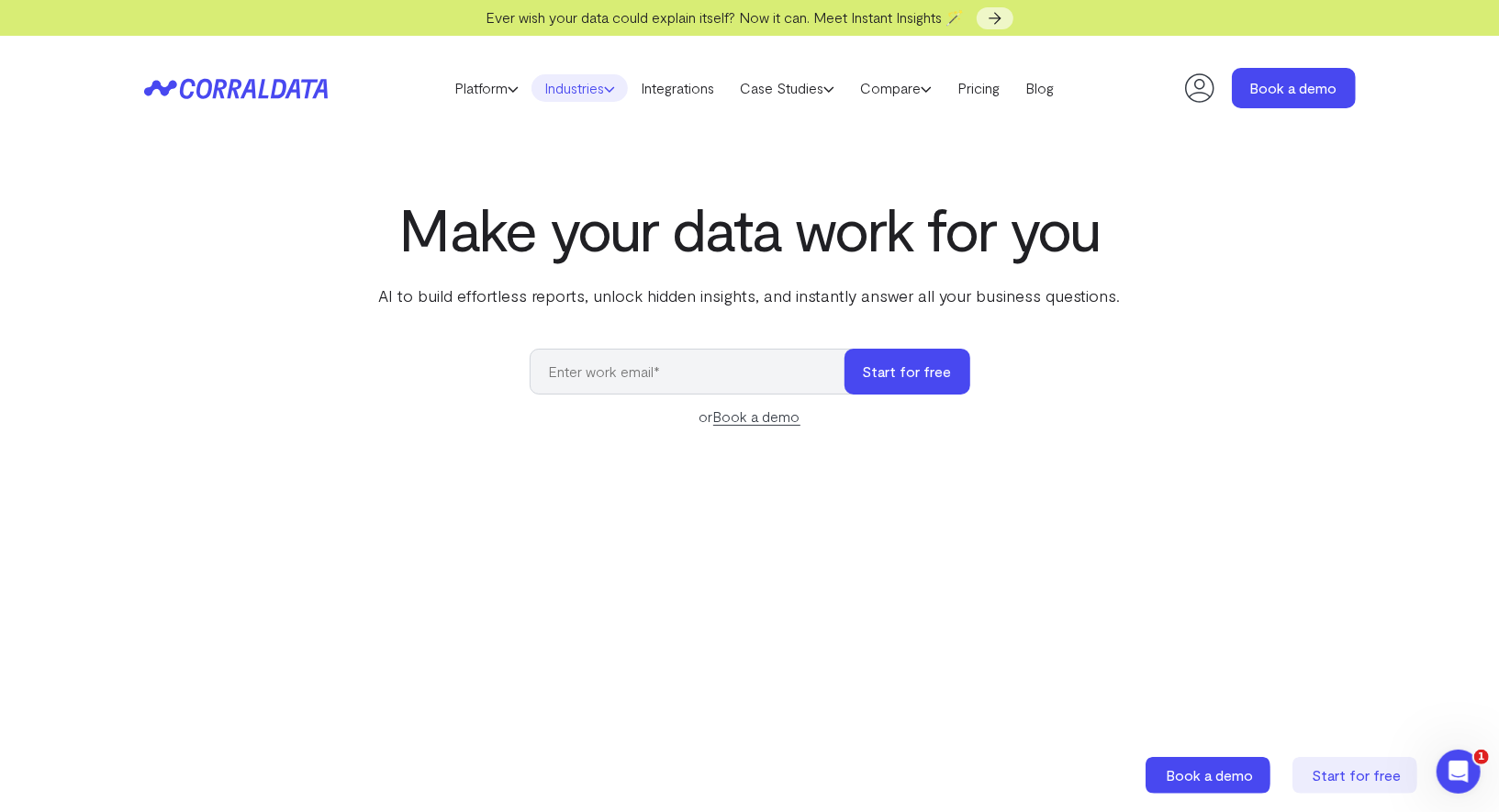
click at [591, 97] on link "Industries" at bounding box center [580, 88] width 96 height 28
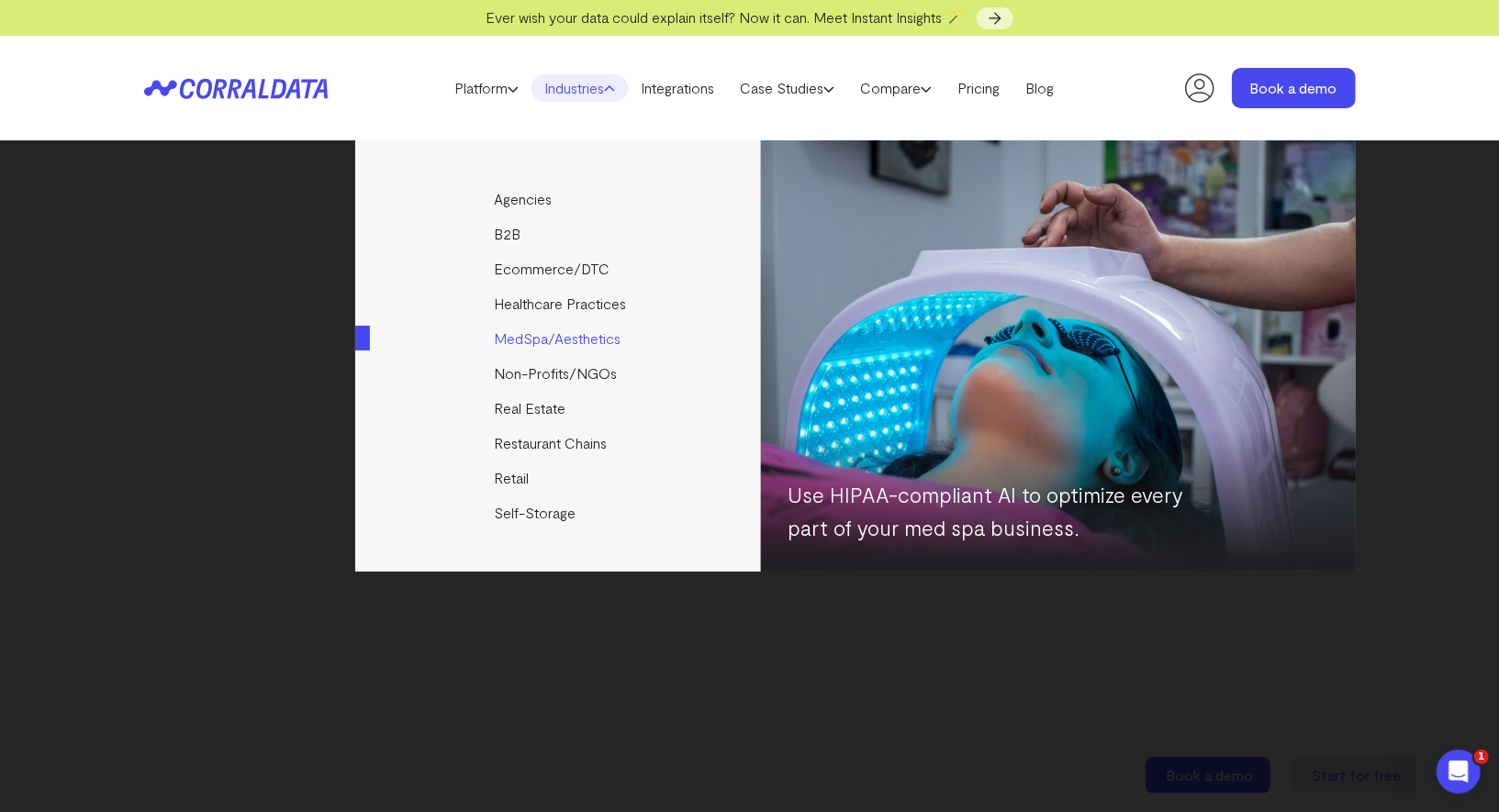
click at [531, 340] on link "MedSpa/Aesthetics" at bounding box center [559, 339] width 408 height 35
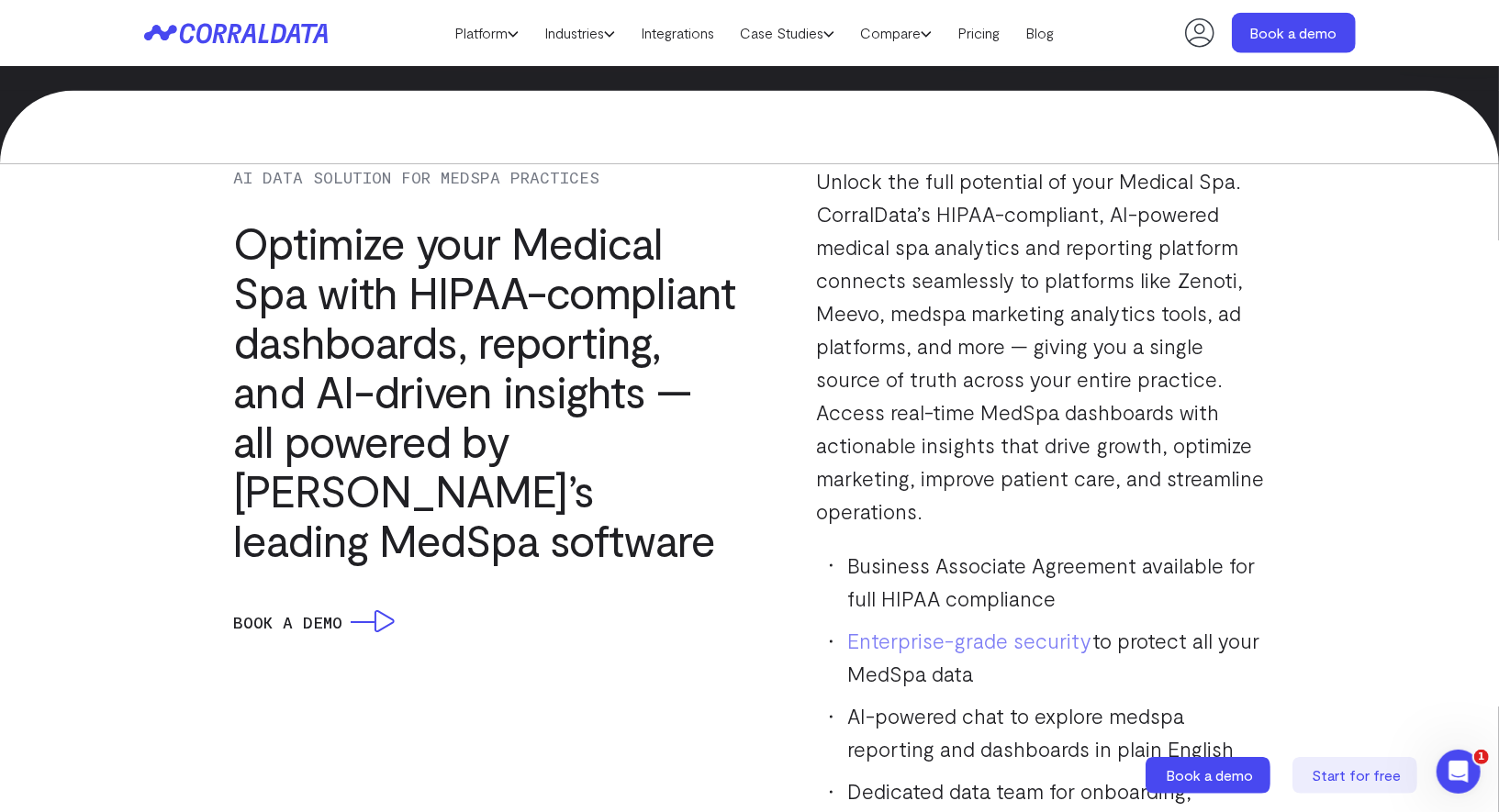
scroll to position [1859, 0]
